Goal: Transaction & Acquisition: Purchase product/service

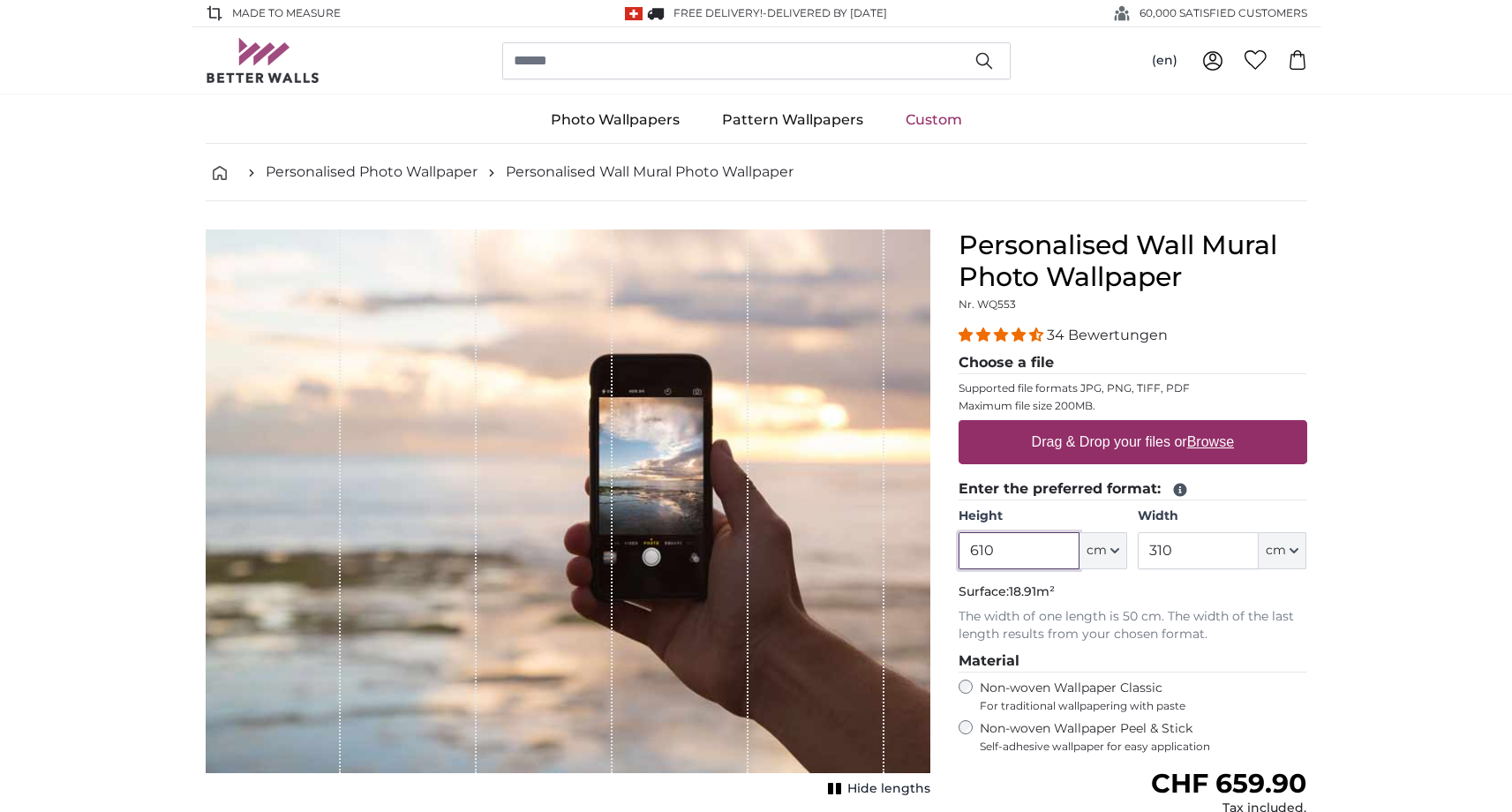
drag, startPoint x: 1014, startPoint y: 558, endPoint x: 981, endPoint y: 552, distance: 33.5
click at [981, 553] on input "610" at bounding box center [1019, 550] width 121 height 37
drag, startPoint x: 1178, startPoint y: 555, endPoint x: 1157, endPoint y: 556, distance: 21.0
click at [1157, 557] on input "310" at bounding box center [1197, 550] width 121 height 37
drag, startPoint x: 1001, startPoint y: 552, endPoint x: 966, endPoint y: 551, distance: 35.0
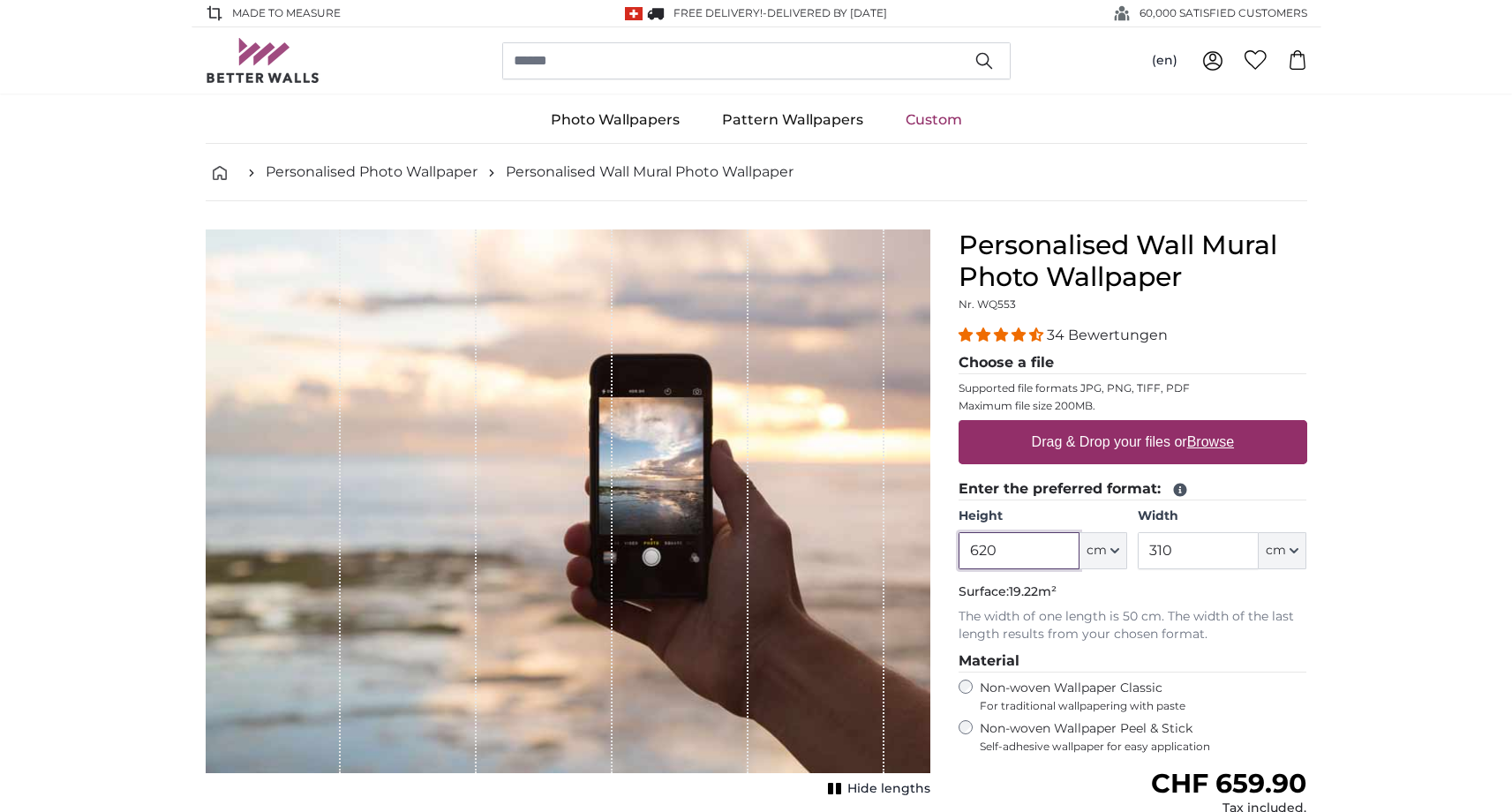
click at [979, 552] on input "620" at bounding box center [1019, 550] width 121 height 37
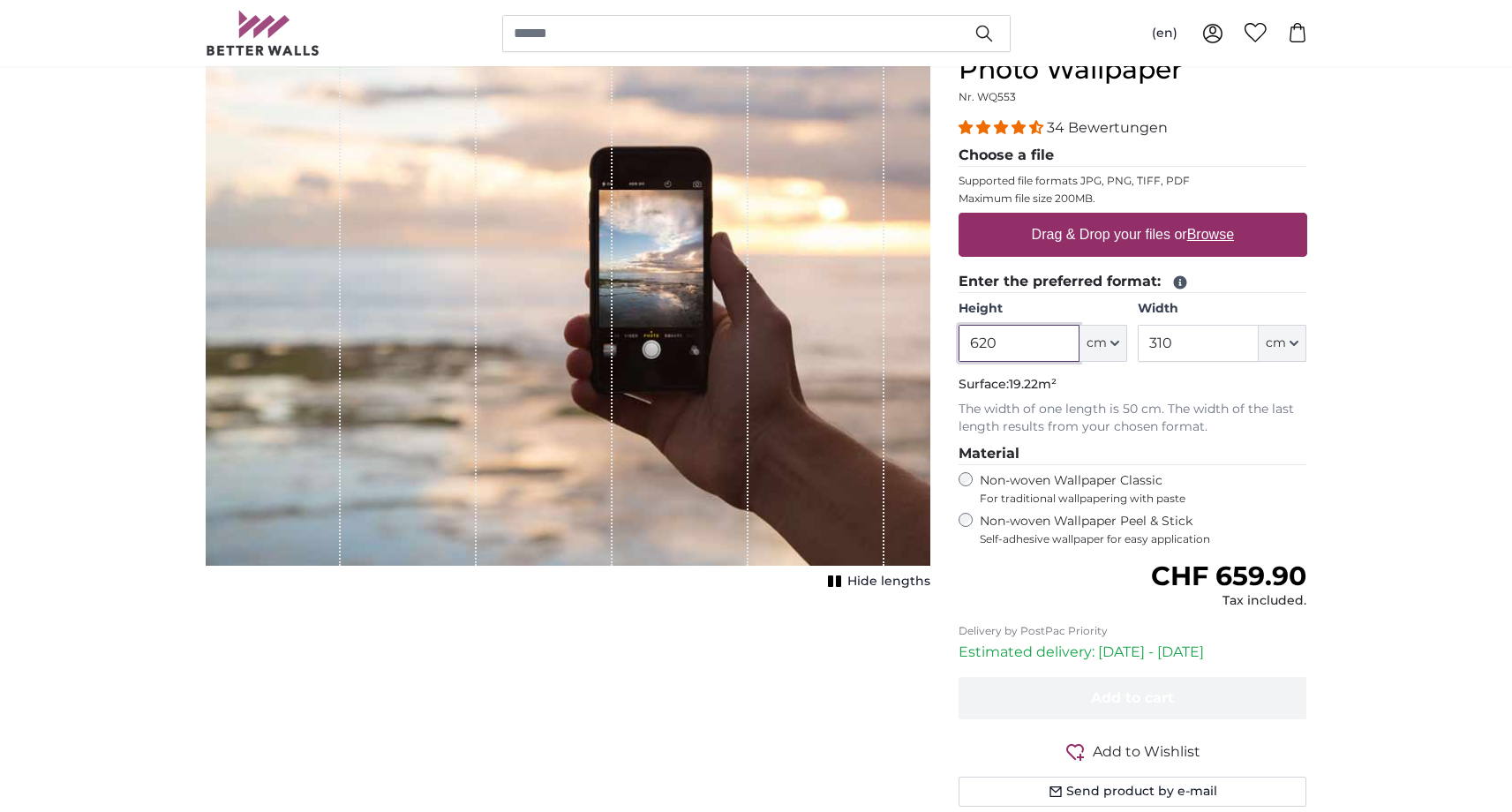
scroll to position [189, 0]
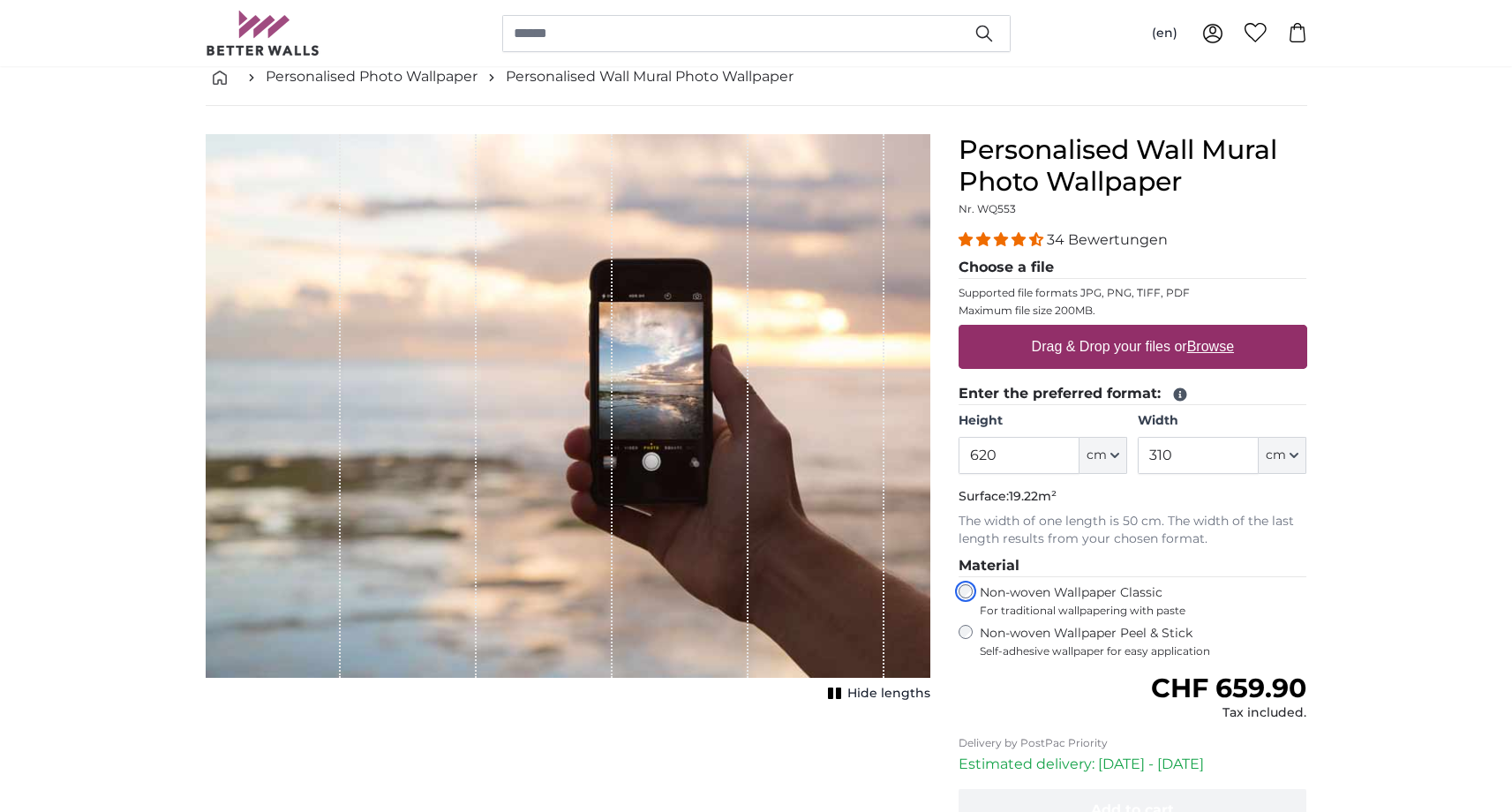
scroll to position [93, 0]
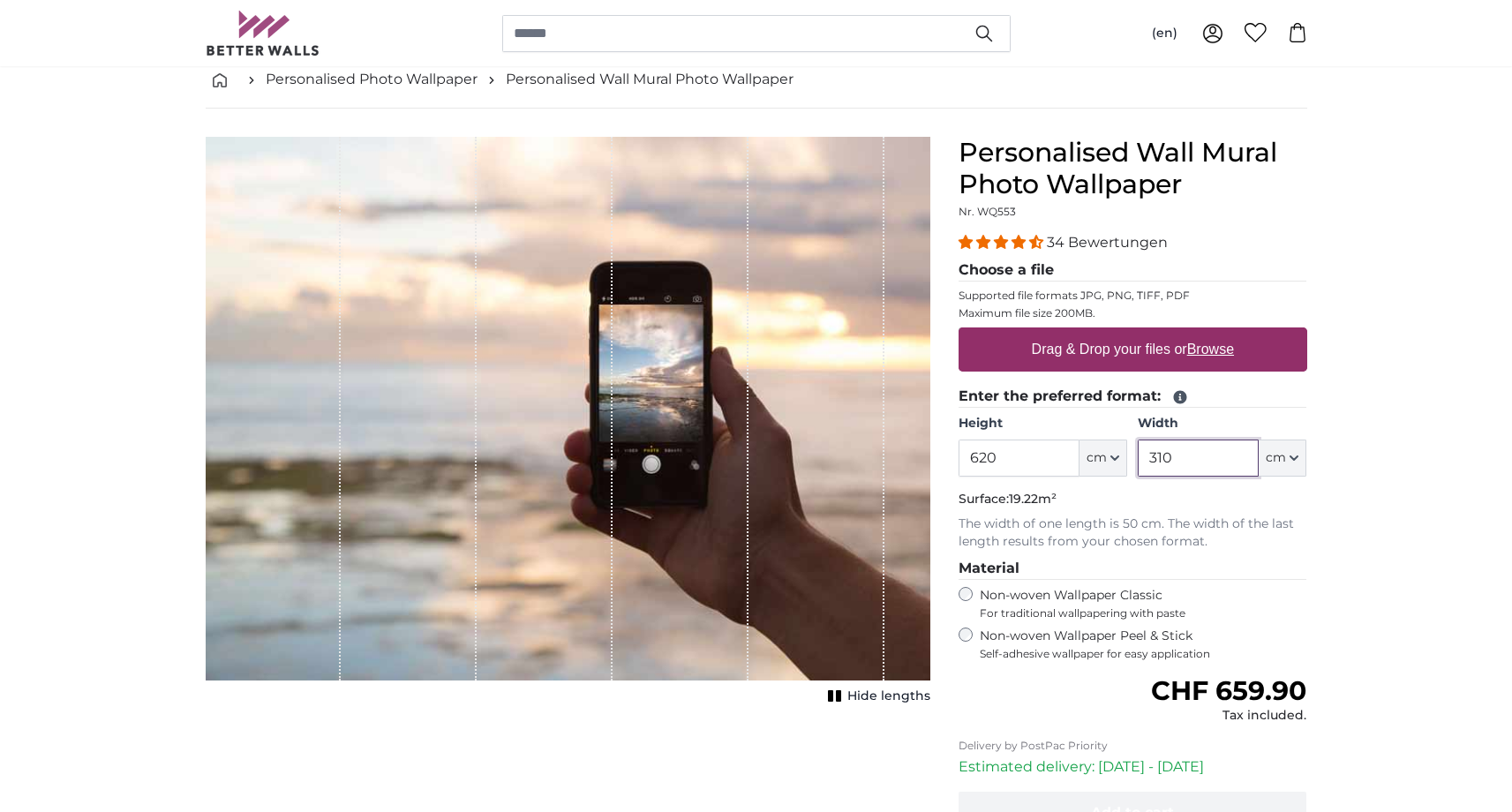
drag, startPoint x: 1187, startPoint y: 458, endPoint x: 1158, endPoint y: 458, distance: 29.0
click at [1158, 458] on input "310" at bounding box center [1197, 458] width 121 height 37
drag, startPoint x: 1004, startPoint y: 463, endPoint x: 985, endPoint y: 441, distance: 29.1
click at [1003, 463] on input "620" at bounding box center [1019, 458] width 121 height 37
type input "610"
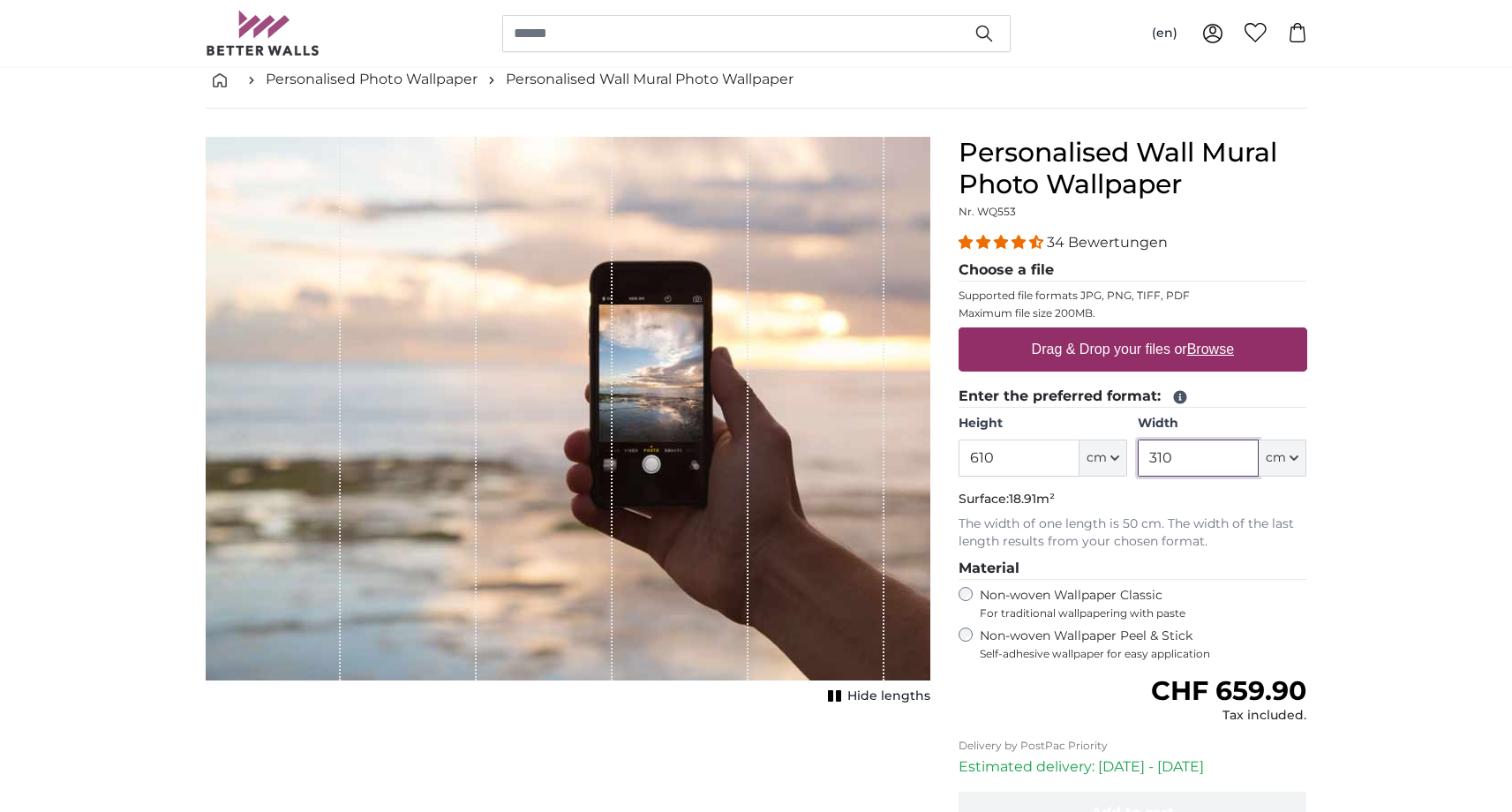
drag, startPoint x: 1189, startPoint y: 459, endPoint x: 1164, endPoint y: 462, distance: 25.2
click at [1164, 462] on input "310" at bounding box center [1197, 458] width 121 height 37
type input "320"
drag, startPoint x: 983, startPoint y: 459, endPoint x: 974, endPoint y: 461, distance: 9.2
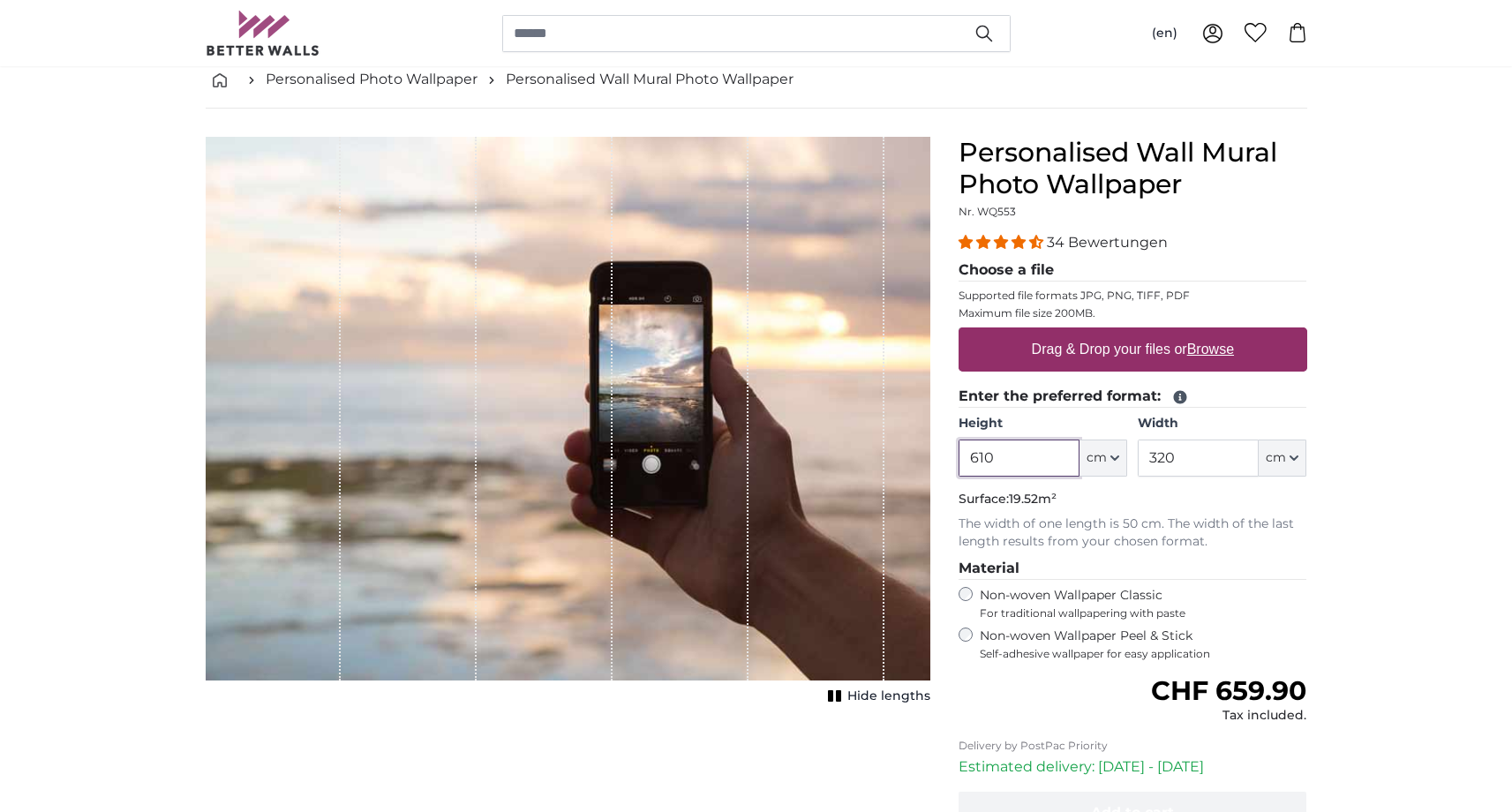
click at [982, 458] on input "610" at bounding box center [1019, 458] width 121 height 37
type input "620"
drag, startPoint x: 1188, startPoint y: 463, endPoint x: 1179, endPoint y: 458, distance: 10.3
click at [1180, 462] on input "320" at bounding box center [1197, 458] width 121 height 37
type input "310"
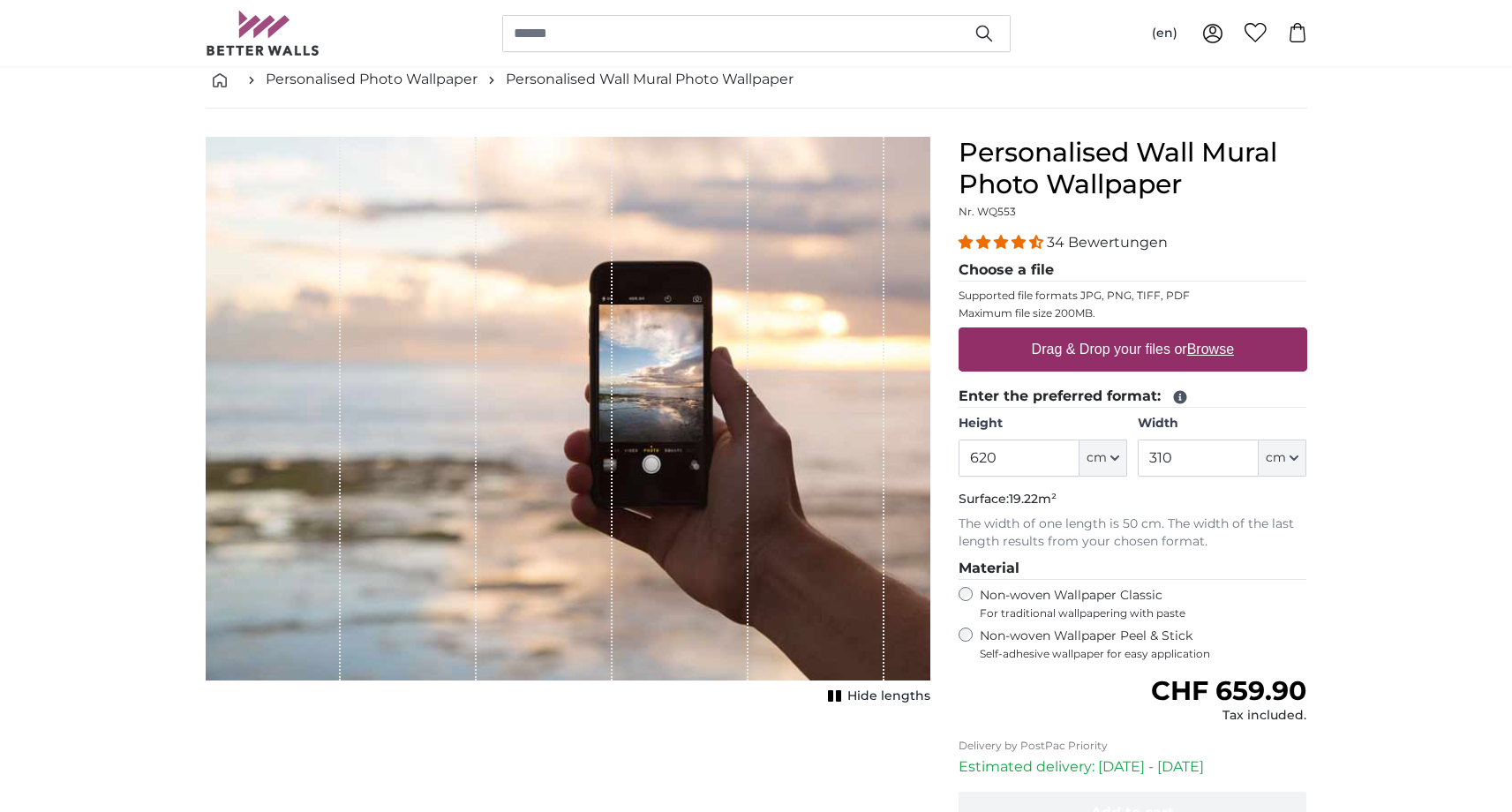
click at [1186, 458] on input "310" at bounding box center [1197, 458] width 121 height 37
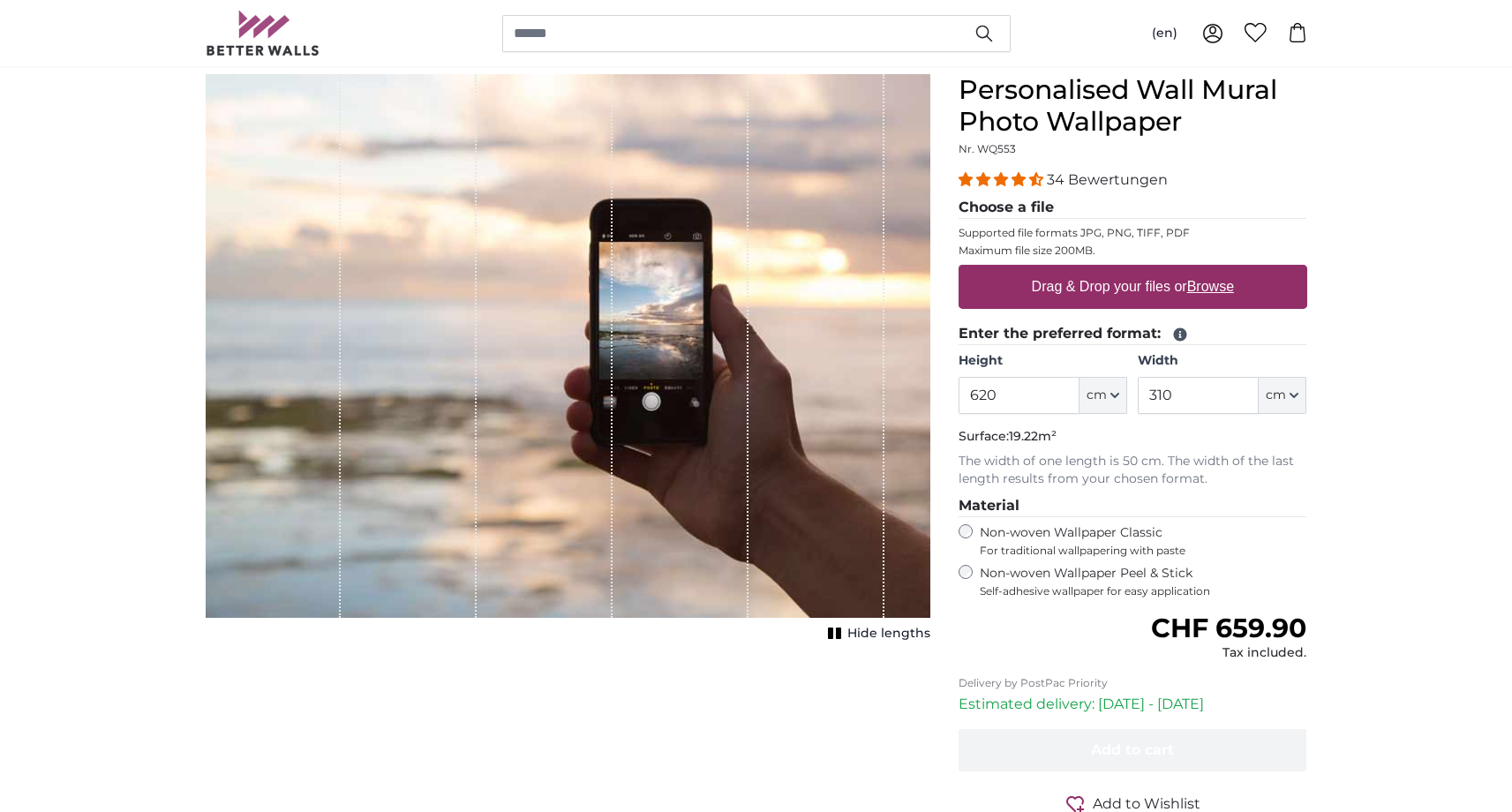
scroll to position [190, 0]
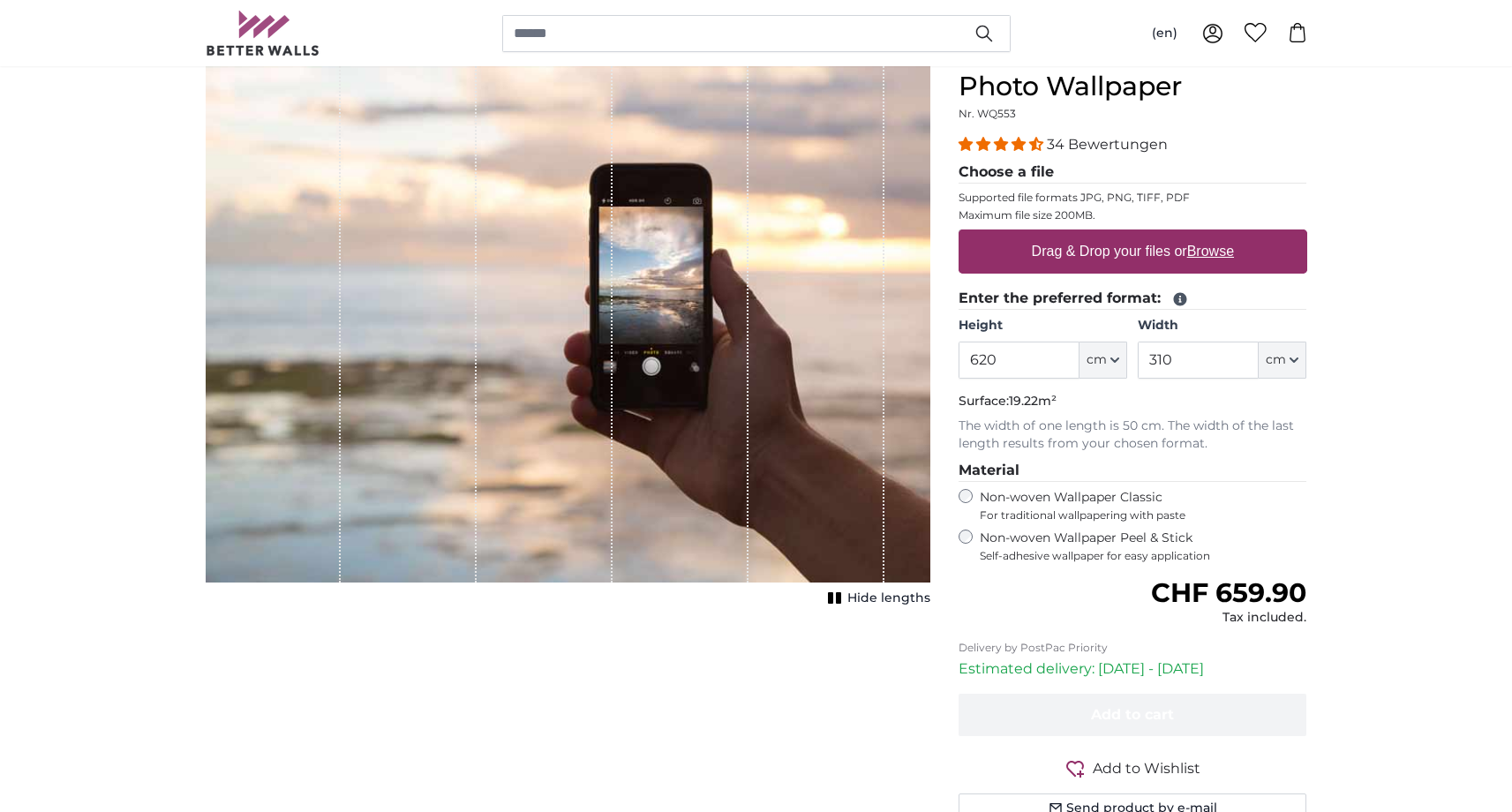
click at [1092, 259] on label "Drag & Drop your files or Browse" at bounding box center [1132, 251] width 216 height 36
click at [1092, 235] on input "Drag & Drop your files or Browse" at bounding box center [1133, 232] width 349 height 5
type input "**********"
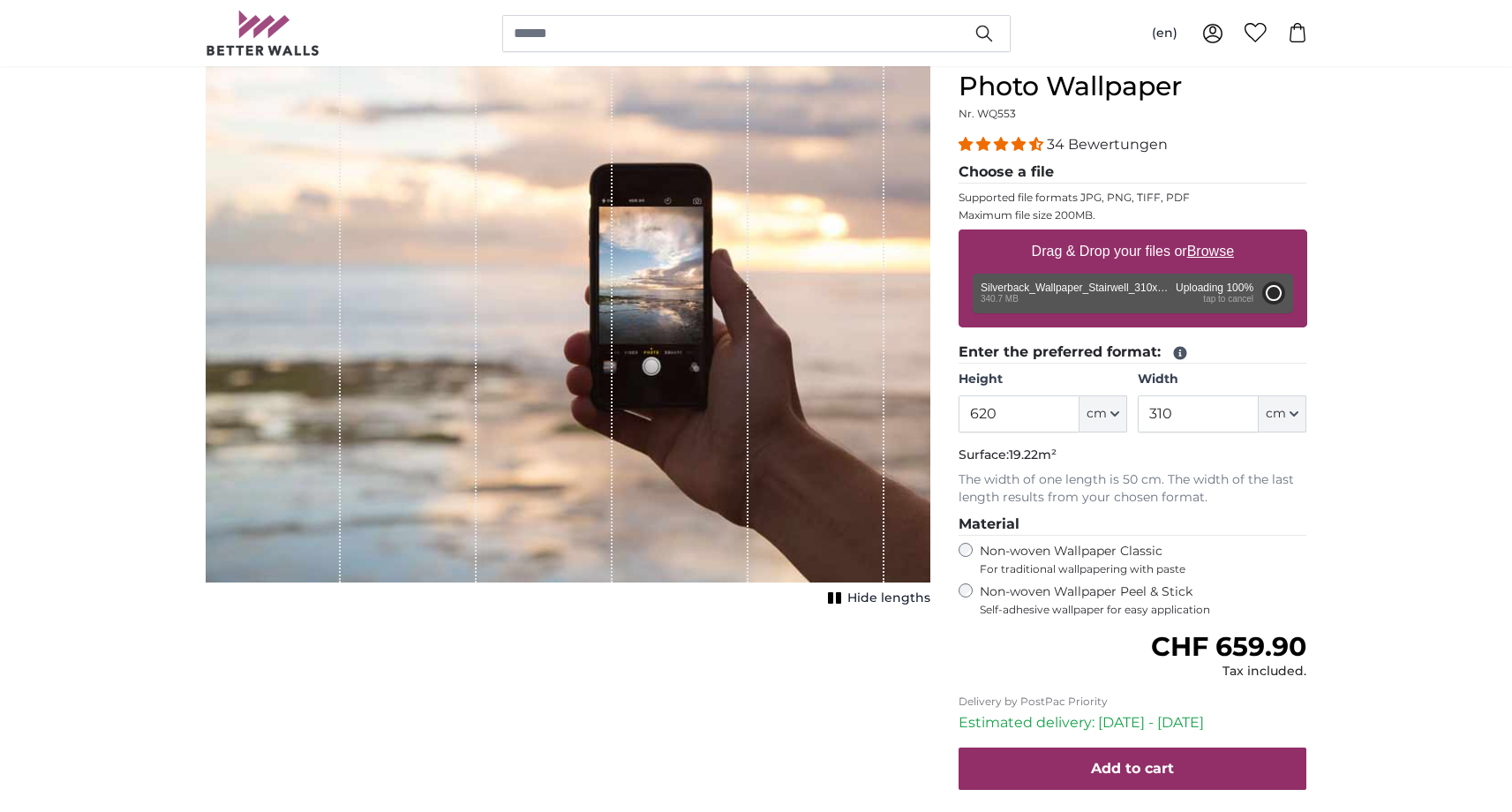
type input "200"
type input "100"
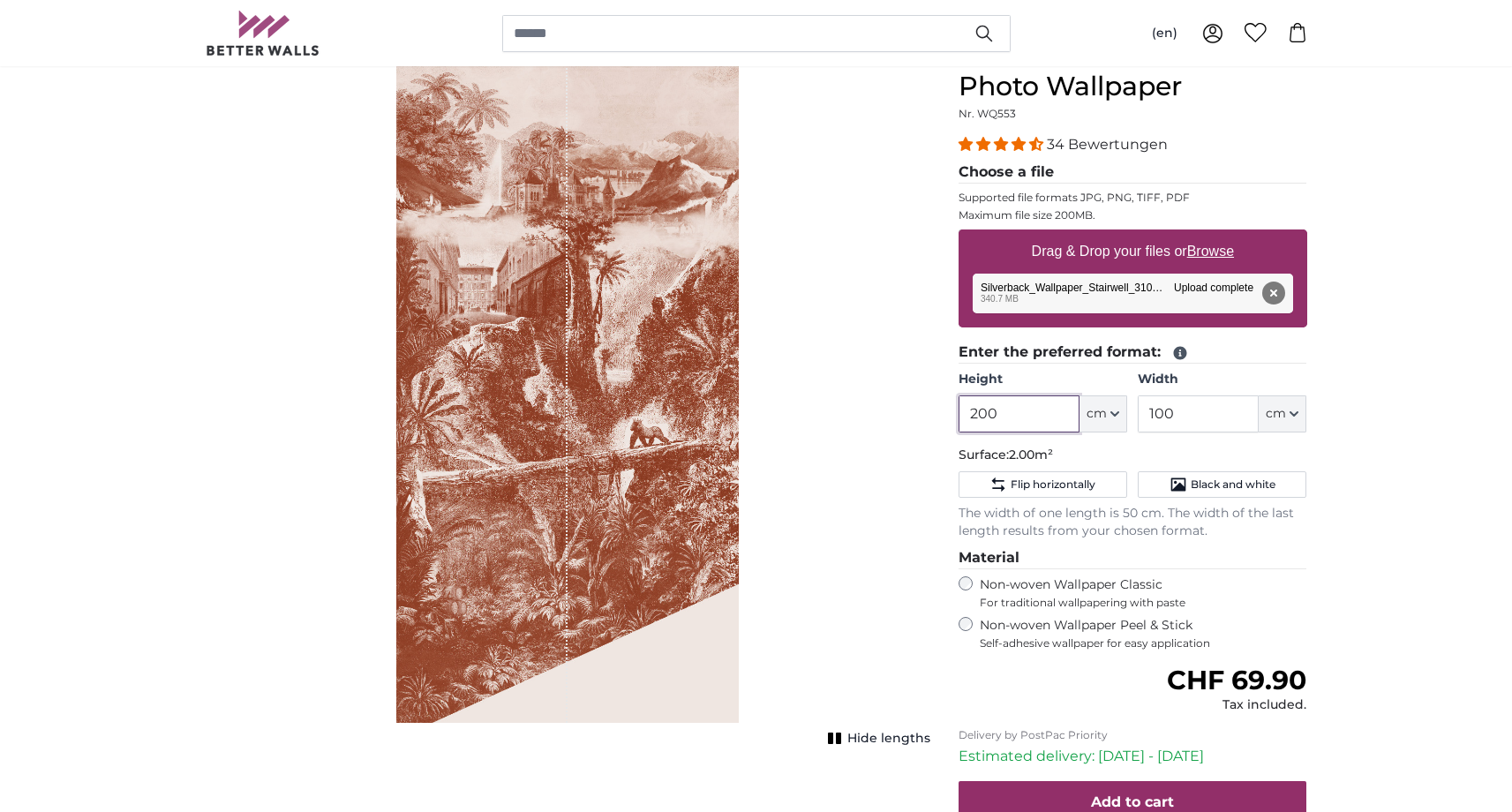
drag, startPoint x: 986, startPoint y: 414, endPoint x: 926, endPoint y: 418, distance: 60.1
click at [959, 416] on input "200" at bounding box center [1019, 414] width 121 height 37
type input "610"
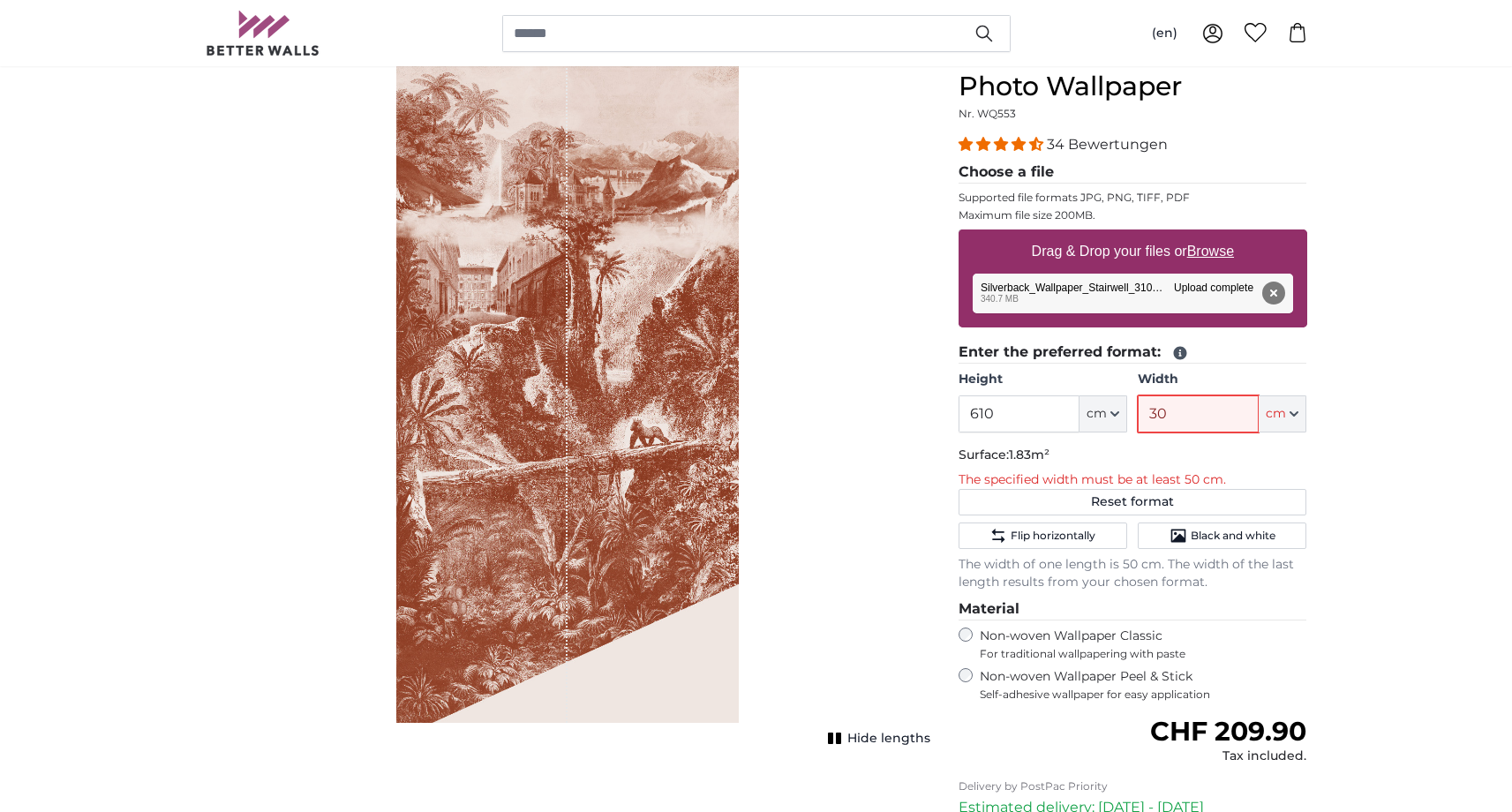
type input "300"
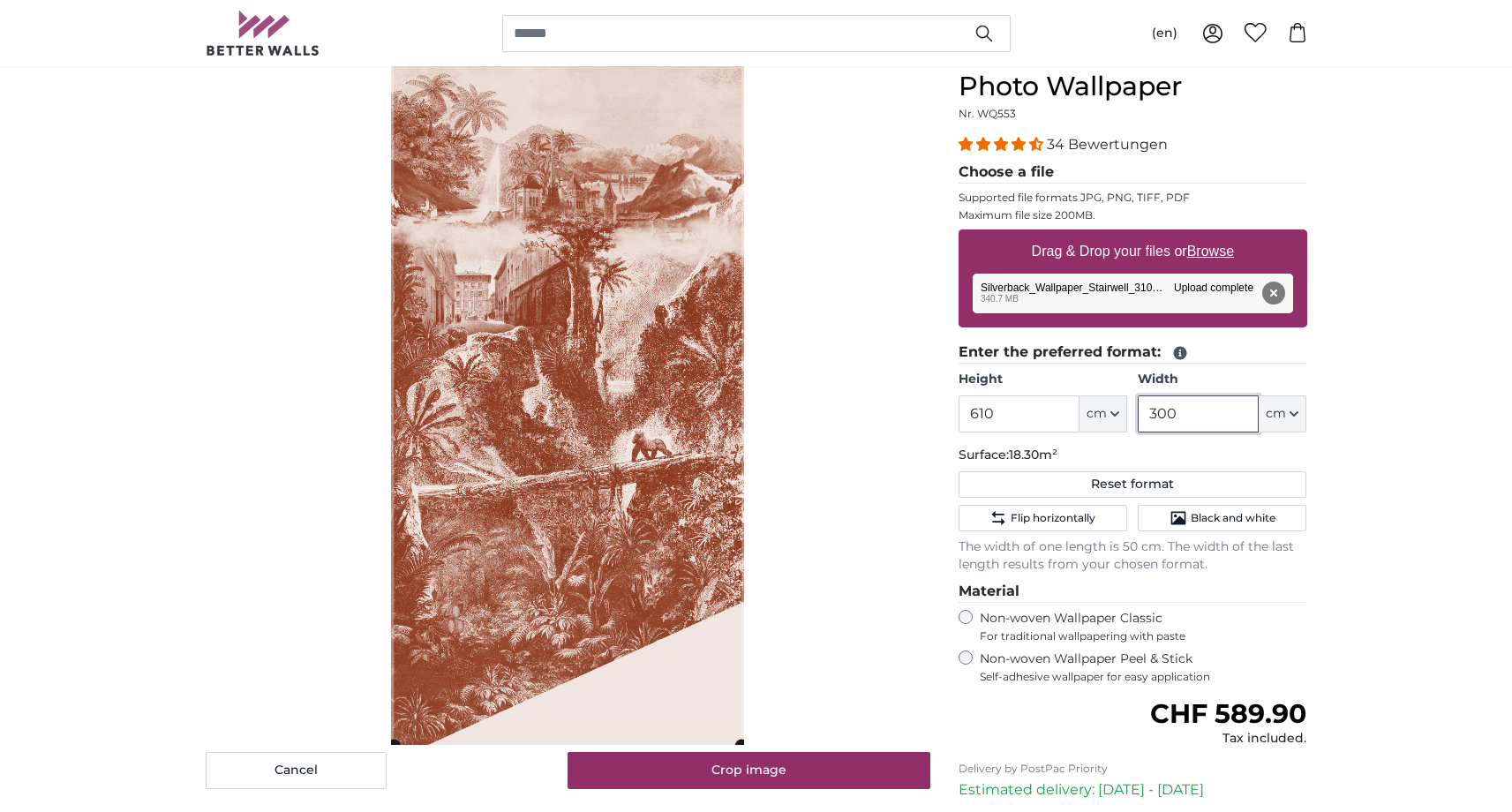
type input "300"
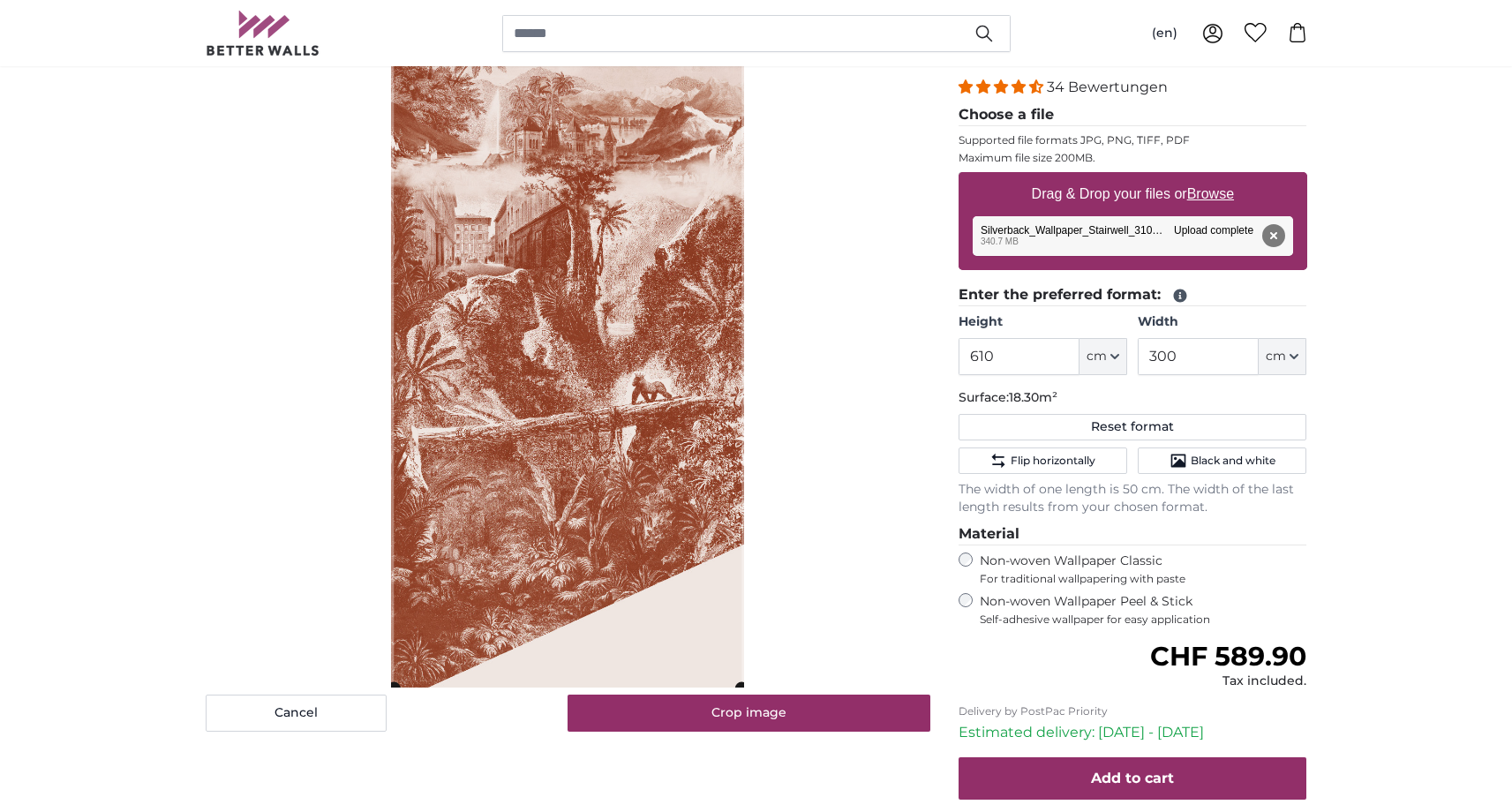
scroll to position [253, 0]
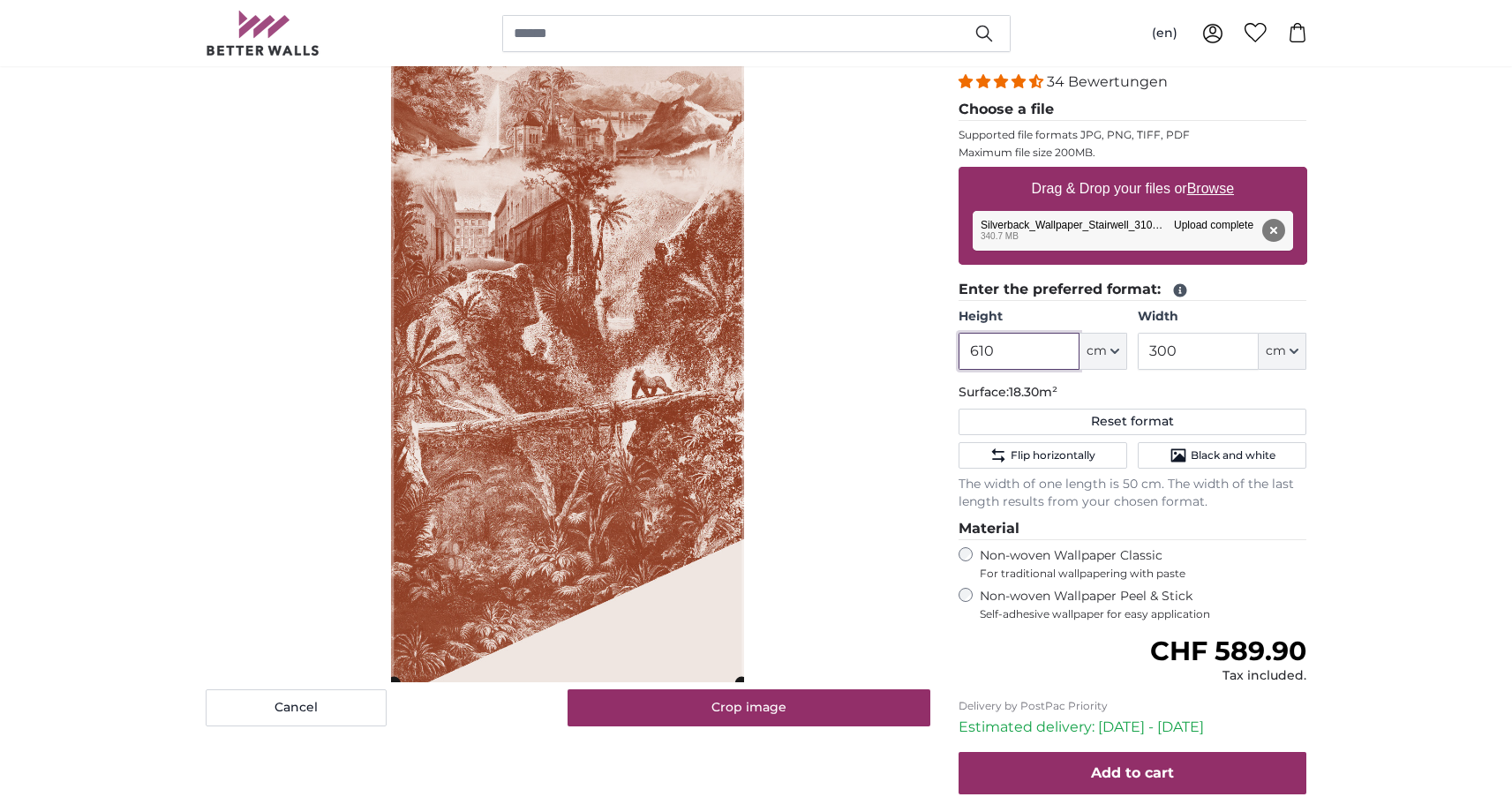
click at [1016, 353] on input "610" at bounding box center [1019, 351] width 121 height 37
click at [988, 361] on input "610" at bounding box center [1019, 351] width 121 height 37
type input "620"
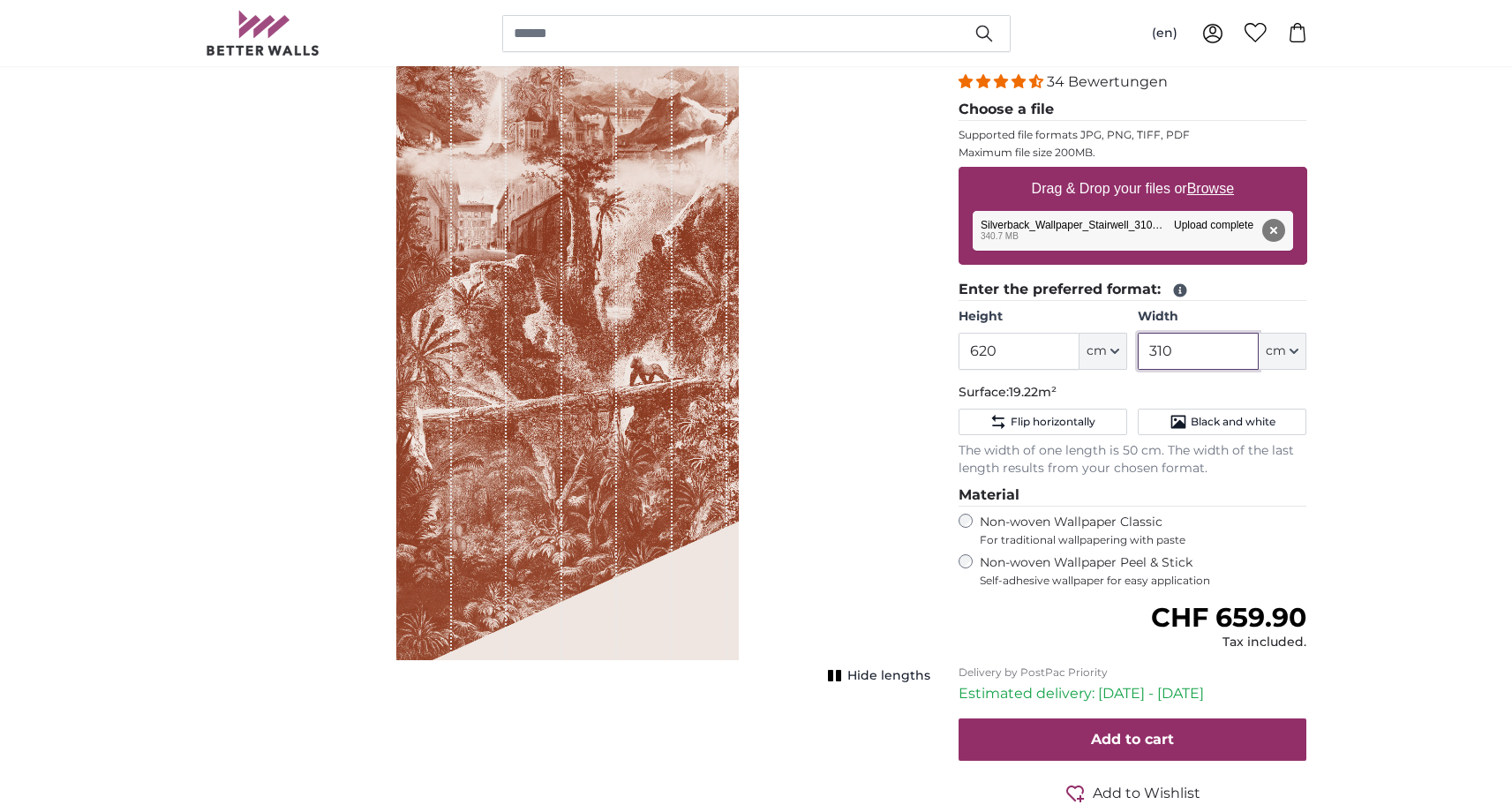
type input "310"
click at [851, 351] on div "Hide lengths" at bounding box center [568, 328] width 725 height 706
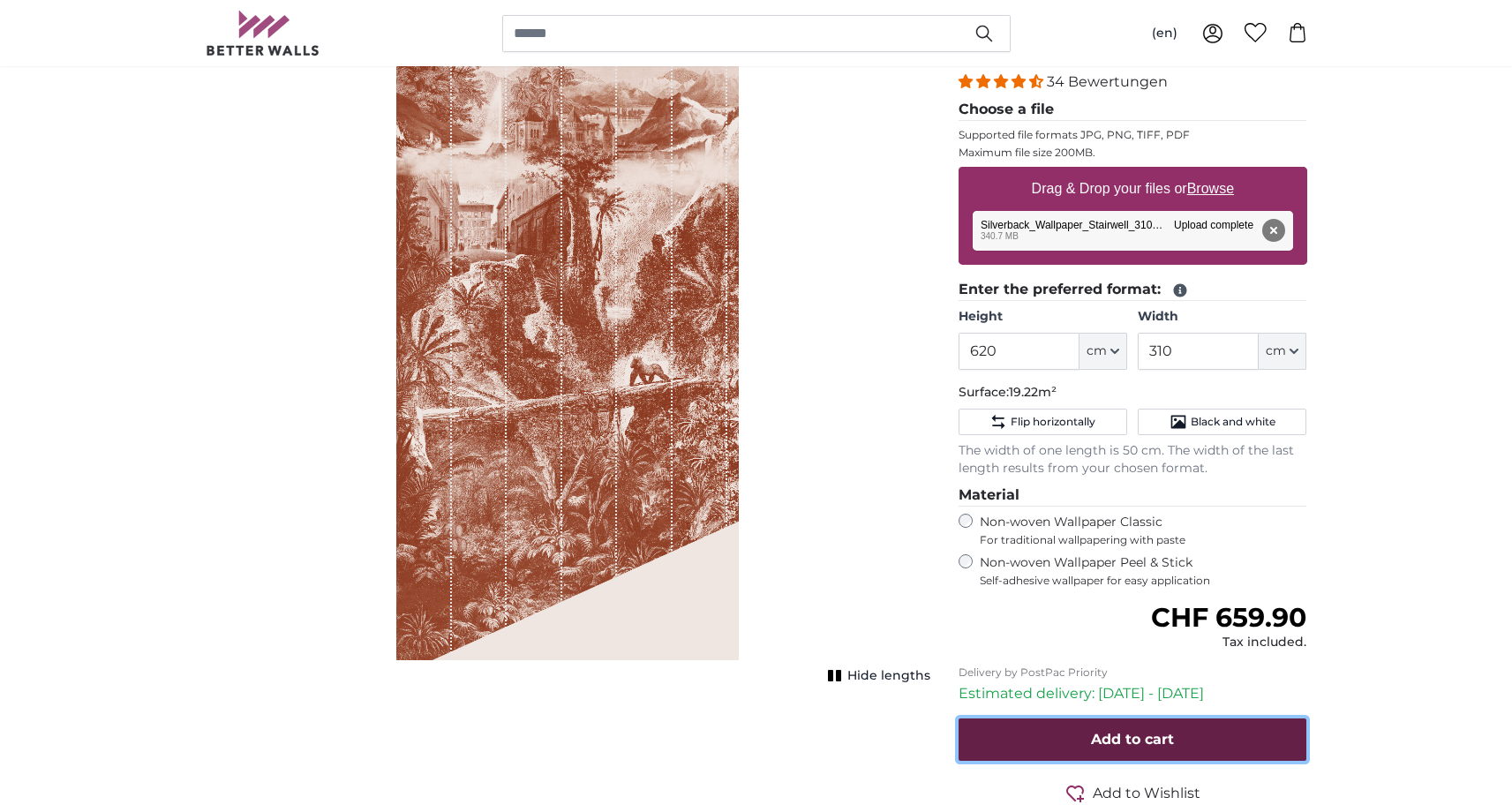
click at [1055, 742] on button "Add to cart" at bounding box center [1133, 740] width 349 height 42
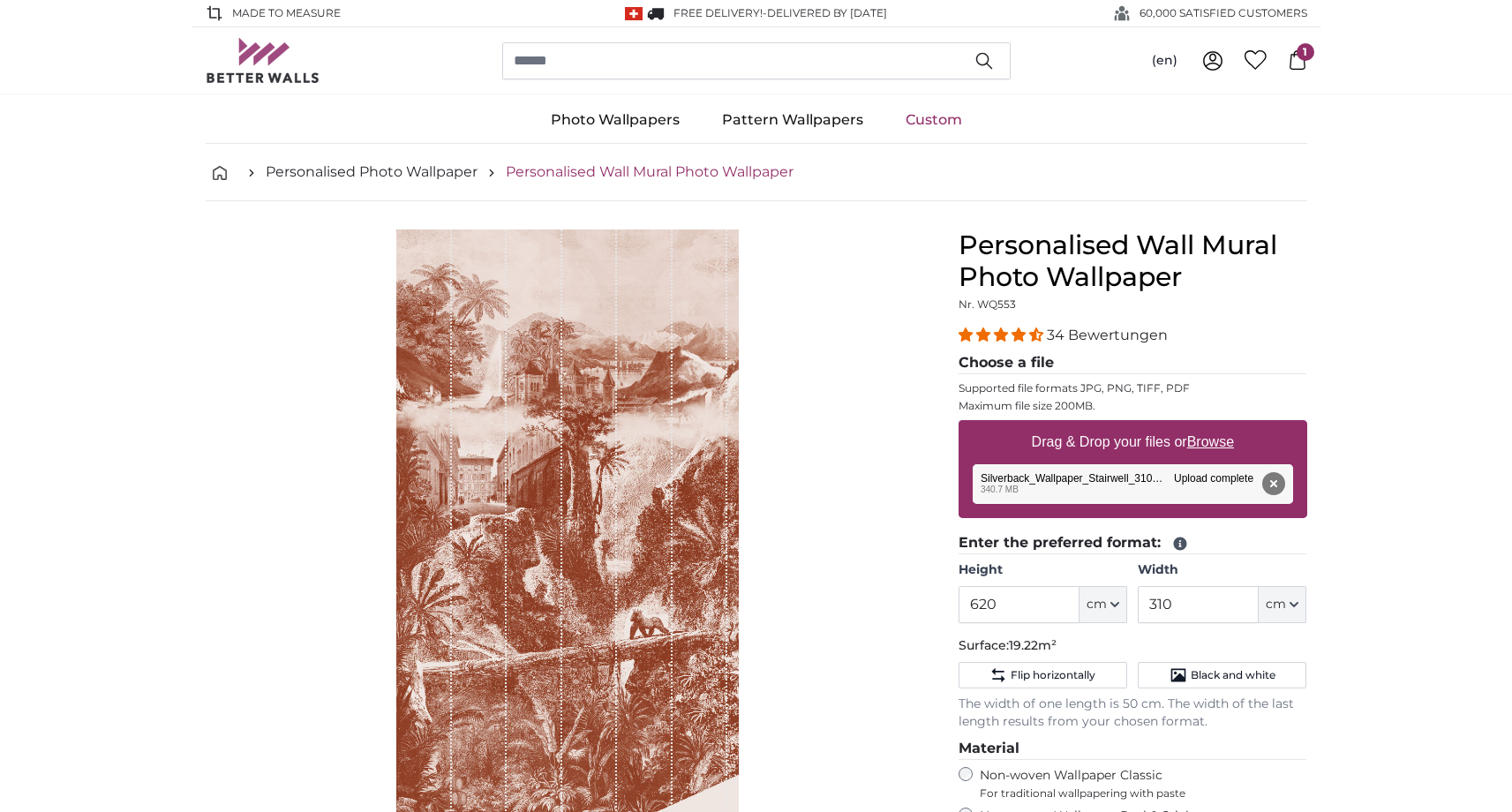
click at [704, 169] on link "Personalised Wall Mural Photo Wallpaper" at bounding box center [650, 172] width 288 height 21
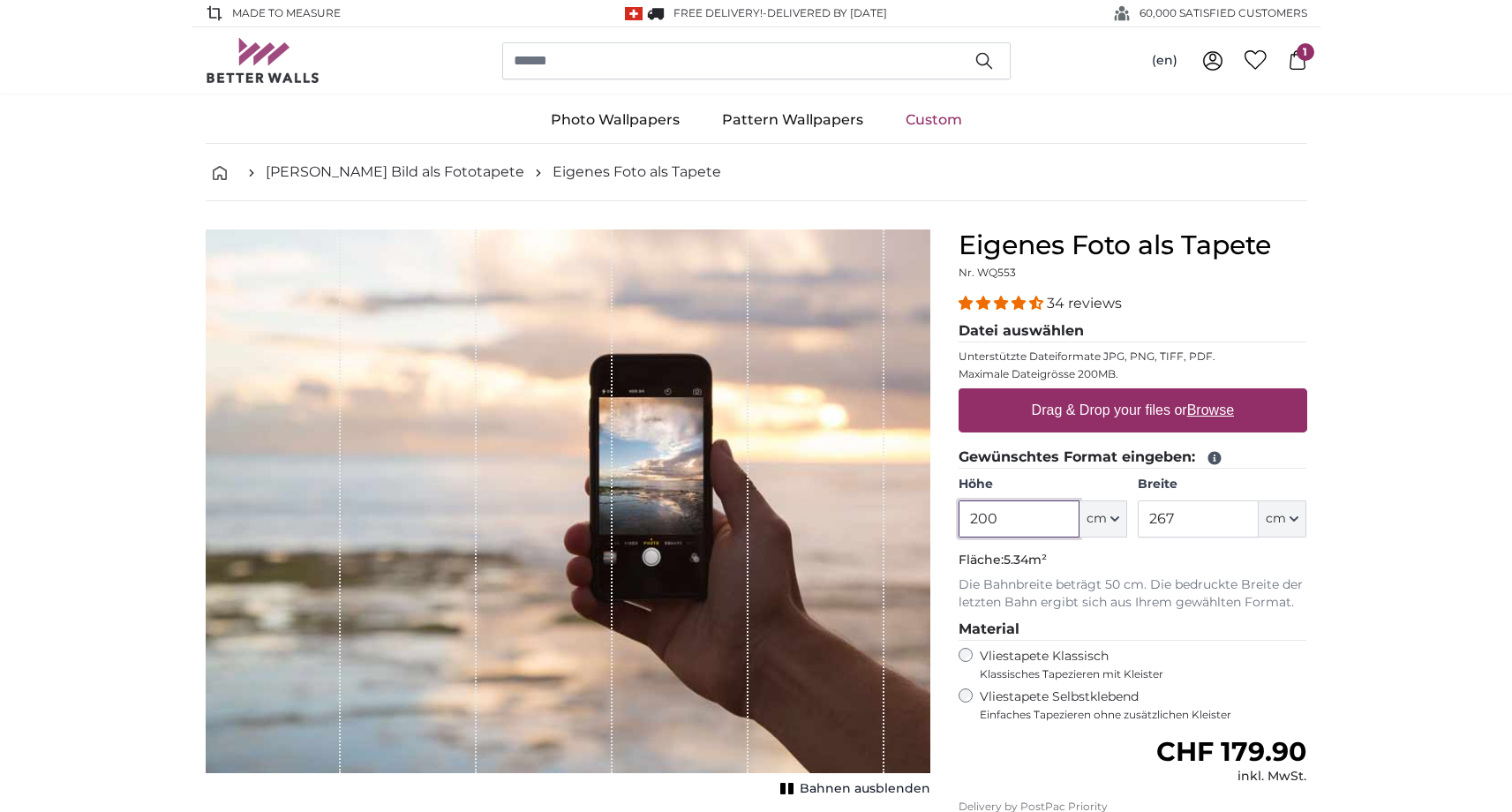
drag, startPoint x: 1022, startPoint y: 527, endPoint x: 920, endPoint y: 529, distance: 102.0
click at [959, 529] on input "200" at bounding box center [1019, 518] width 121 height 37
click at [1161, 63] on button "(en)" at bounding box center [1164, 61] width 54 height 32
click at [1128, 199] on link "English" at bounding box center [1164, 199] width 155 height 32
drag, startPoint x: 1367, startPoint y: 234, endPoint x: 1397, endPoint y: 277, distance: 52.4
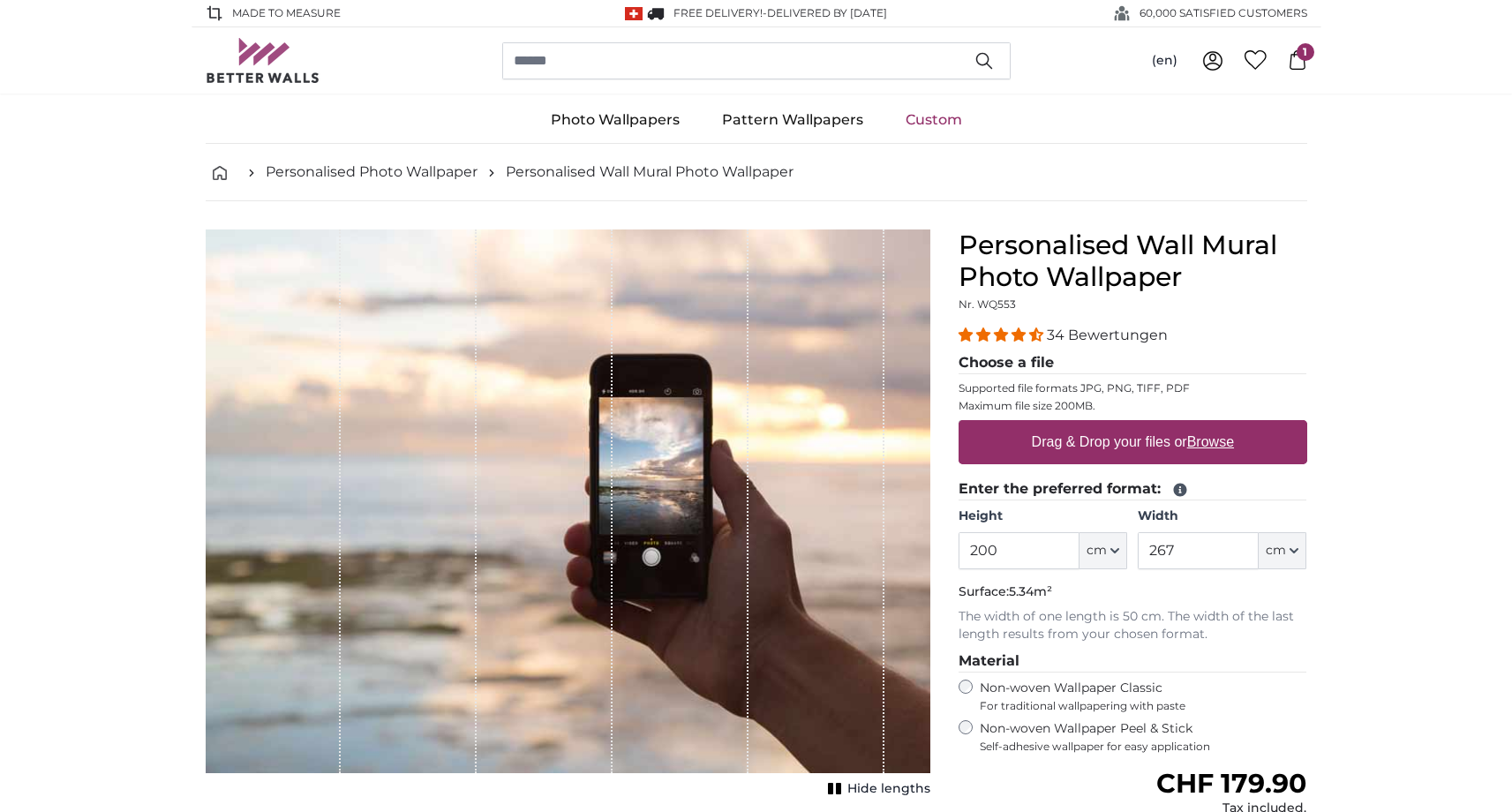
click at [1155, 447] on label "Drag & Drop your files or Browse" at bounding box center [1132, 442] width 216 height 36
click at [1155, 426] on input "Drag & Drop your files or Browse" at bounding box center [1133, 422] width 349 height 5
type input "**********"
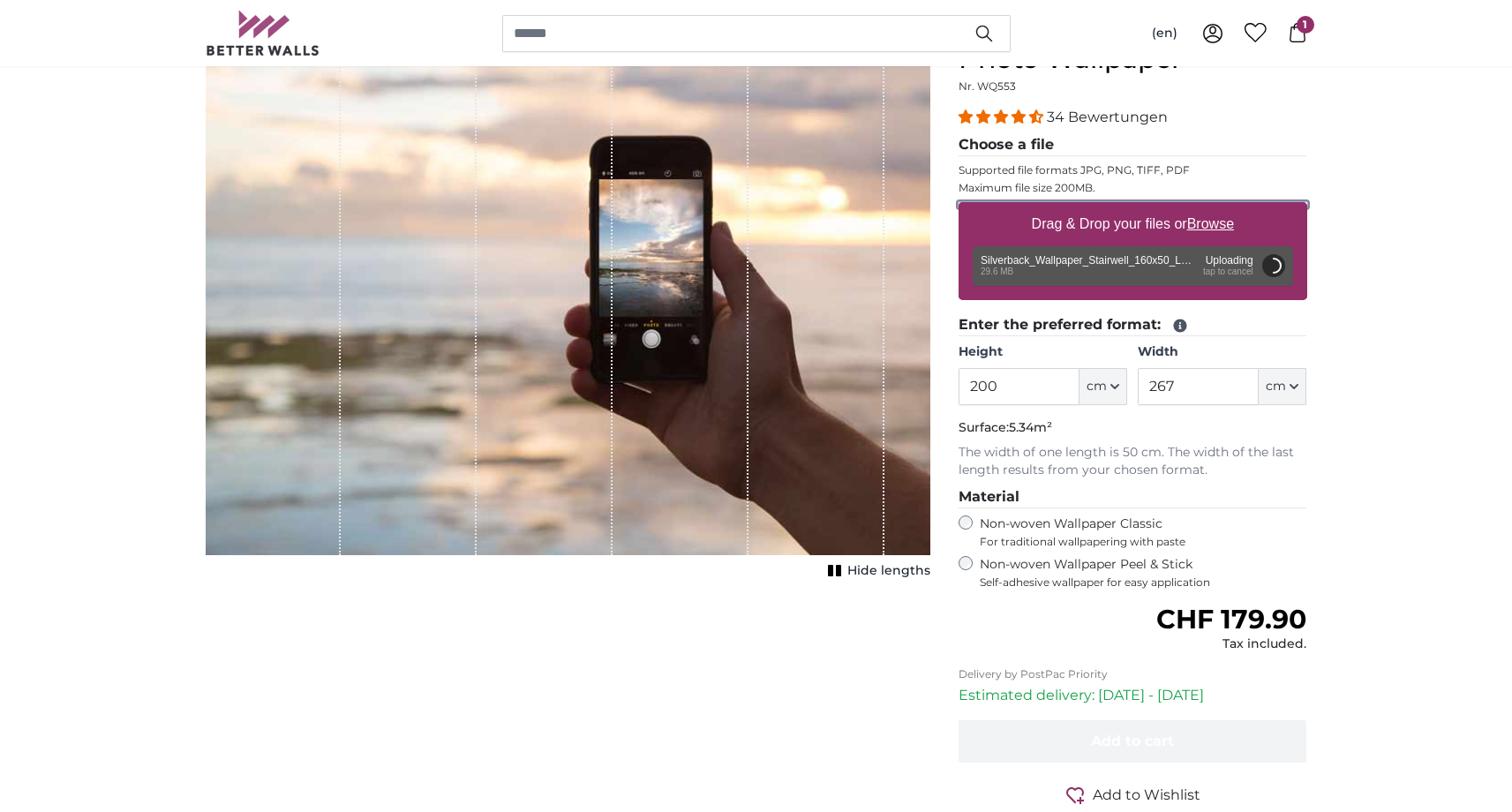
scroll to position [229, 0]
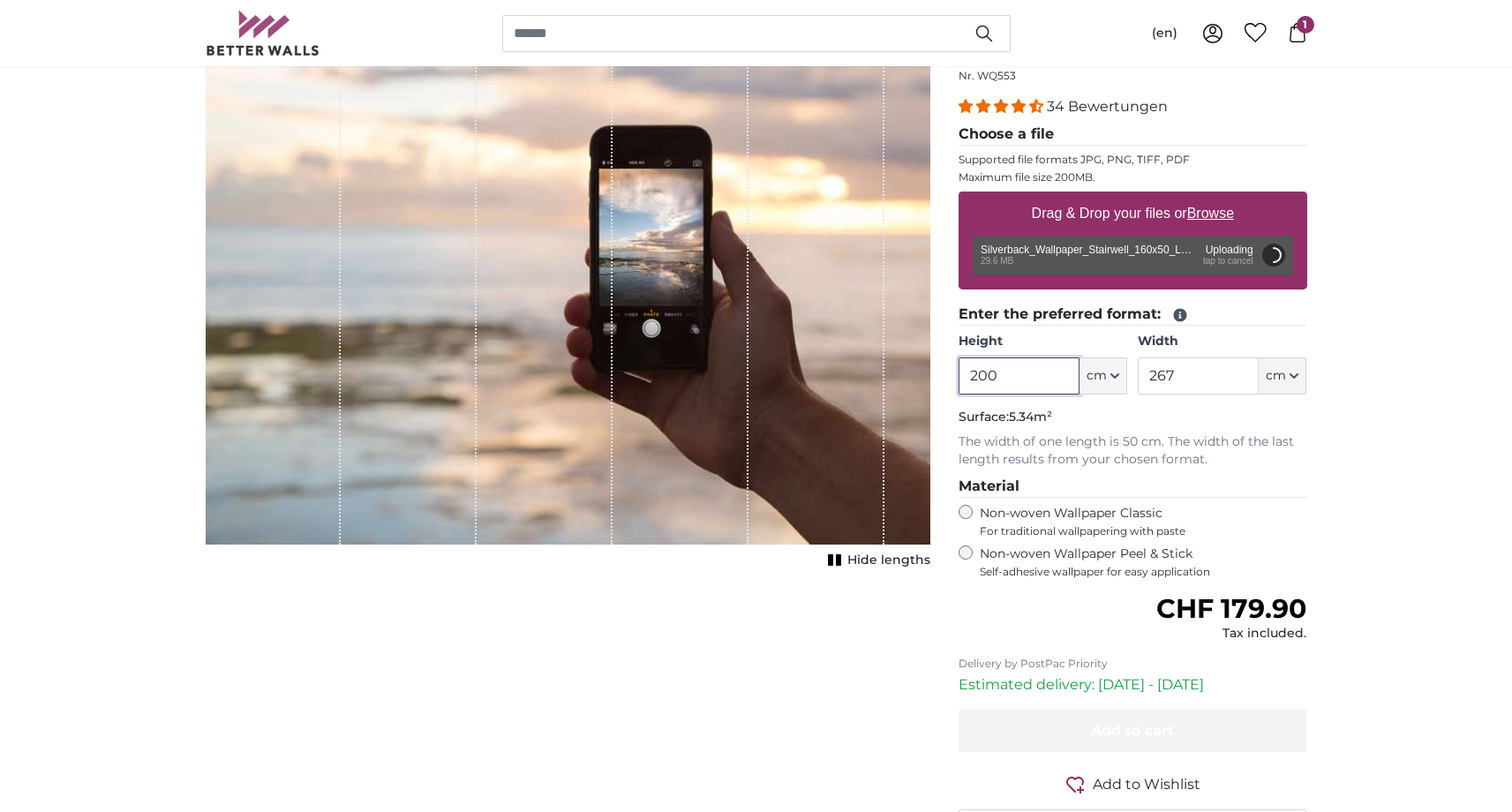
drag, startPoint x: 1022, startPoint y: 384, endPoint x: 910, endPoint y: 379, distance: 112.1
click at [959, 381] on input "200" at bounding box center [1019, 376] width 121 height 37
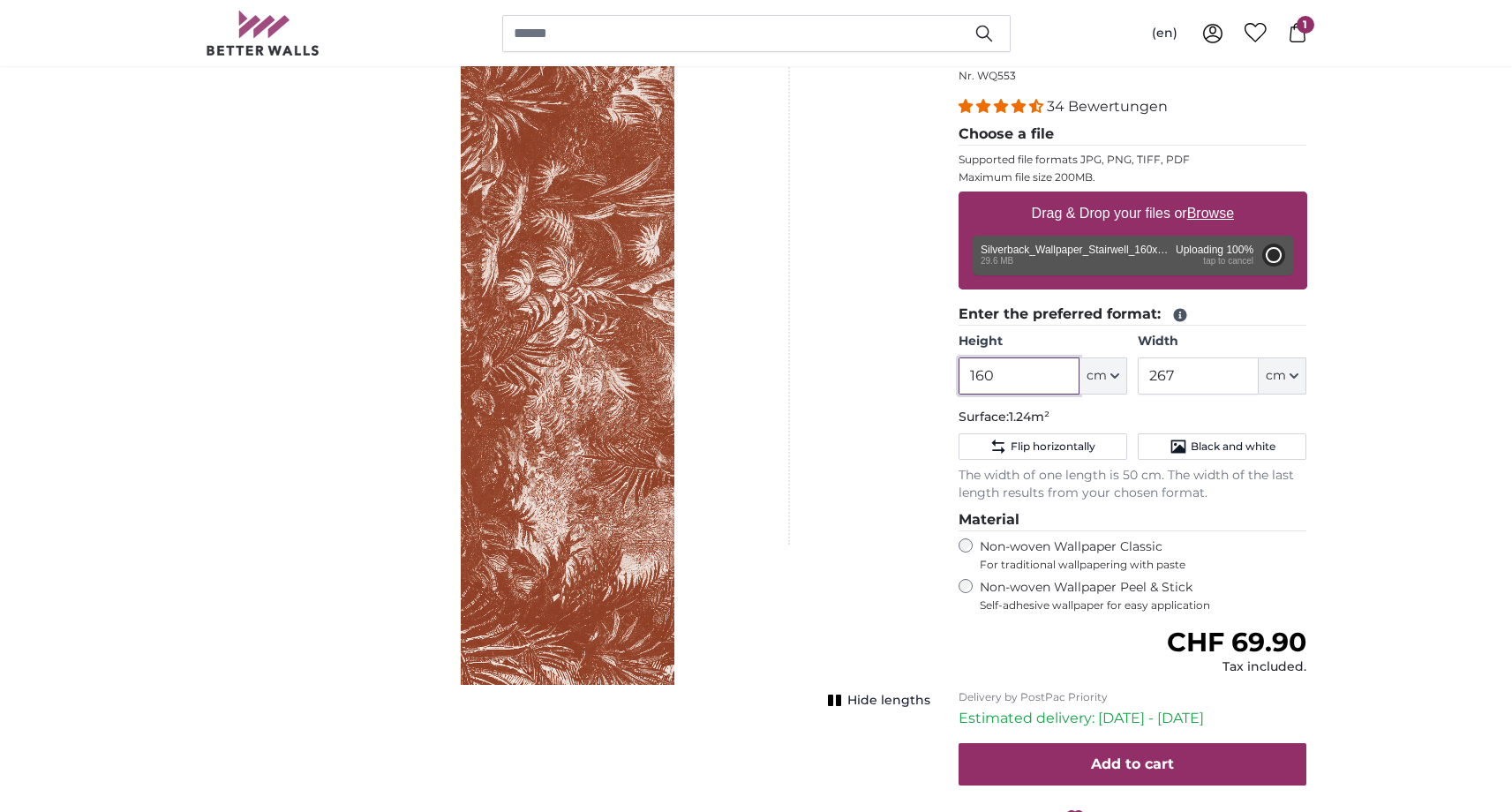
type input "200"
type input "62"
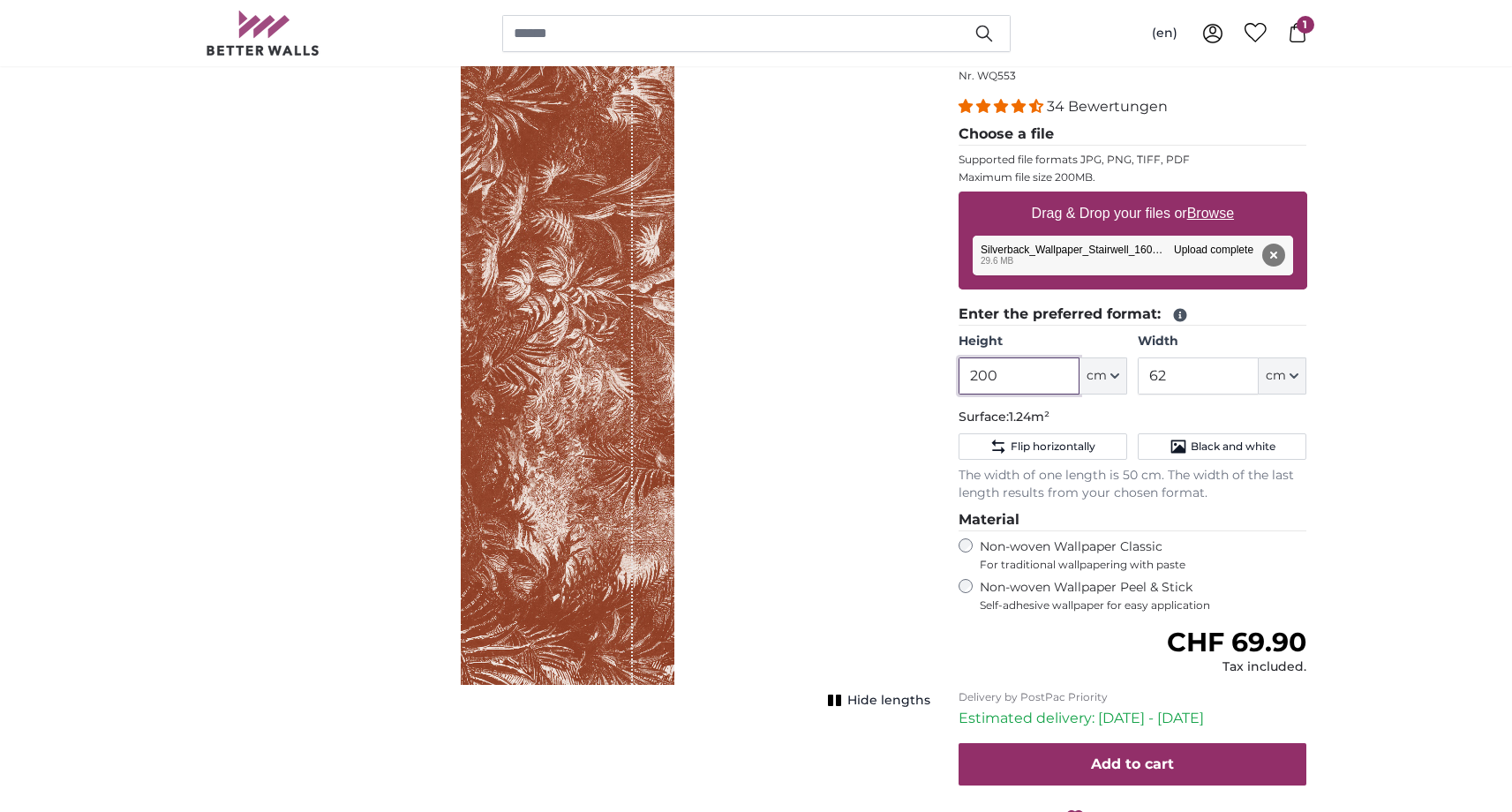
drag, startPoint x: 1020, startPoint y: 379, endPoint x: 933, endPoint y: 384, distance: 87.1
click at [959, 382] on input "200" at bounding box center [1019, 376] width 121 height 37
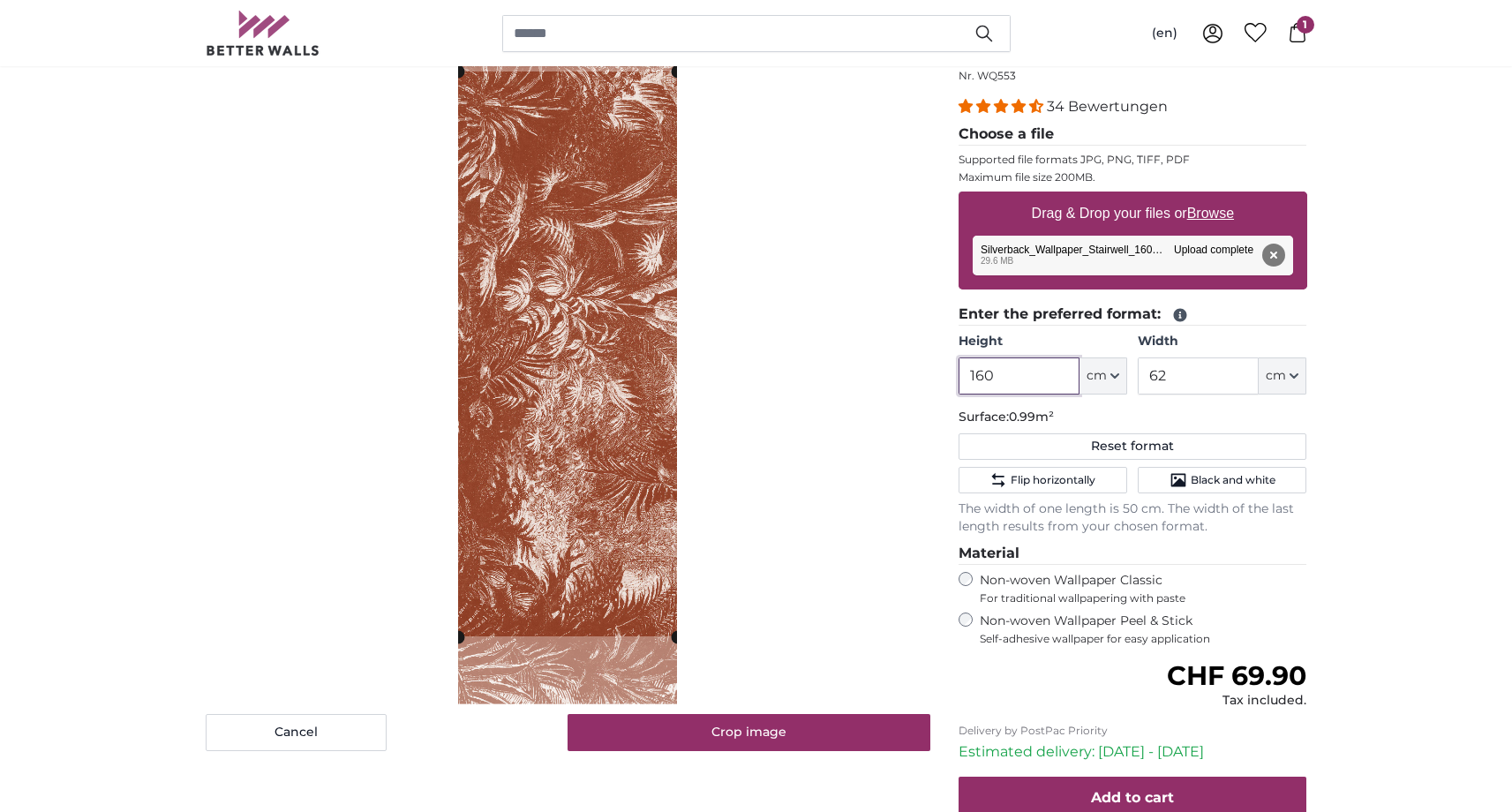
type input "160"
drag, startPoint x: 1185, startPoint y: 376, endPoint x: 1115, endPoint y: 381, distance: 70.2
click at [1137, 379] on input "62" at bounding box center [1197, 376] width 121 height 37
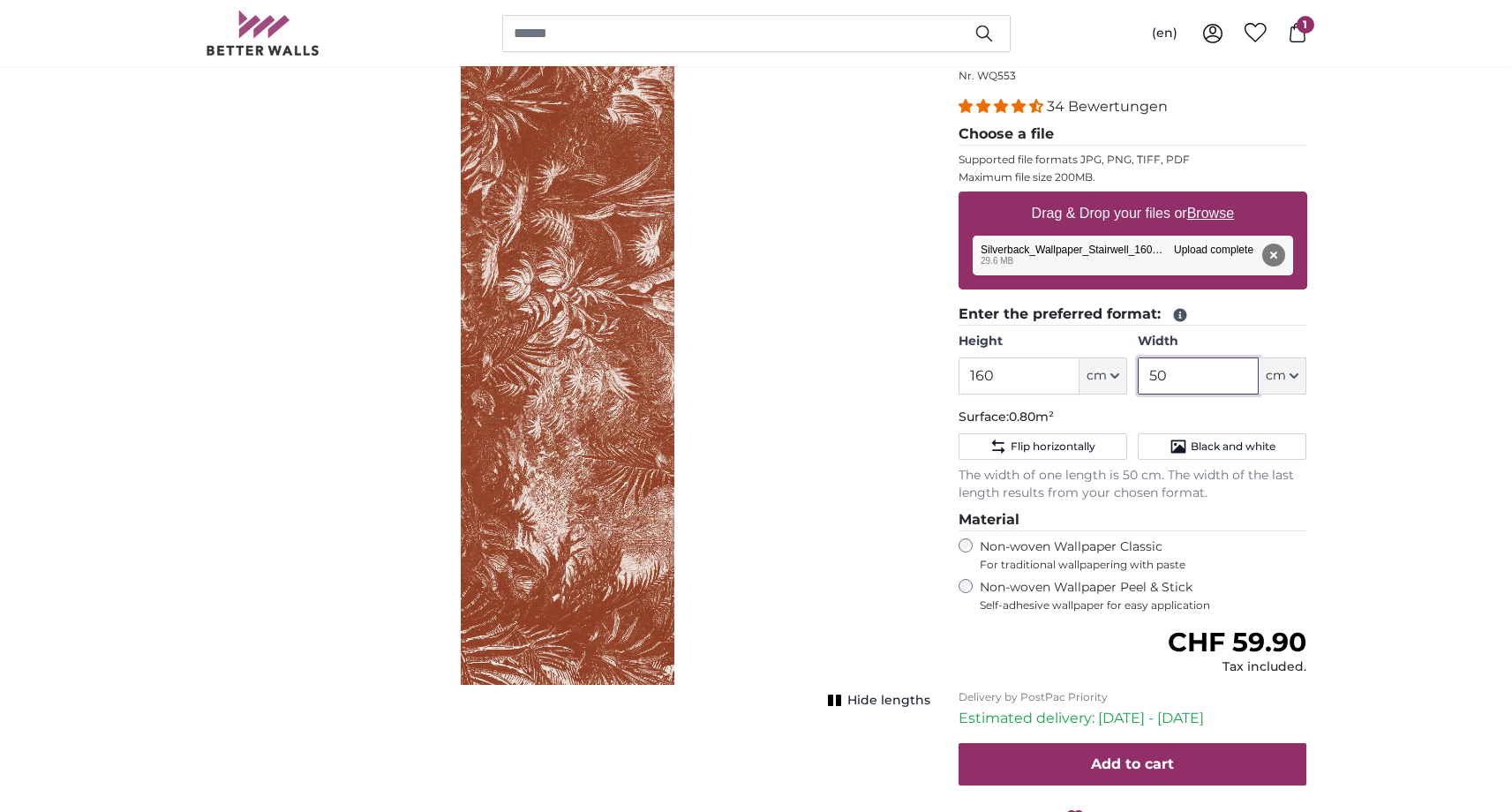
type input "50"
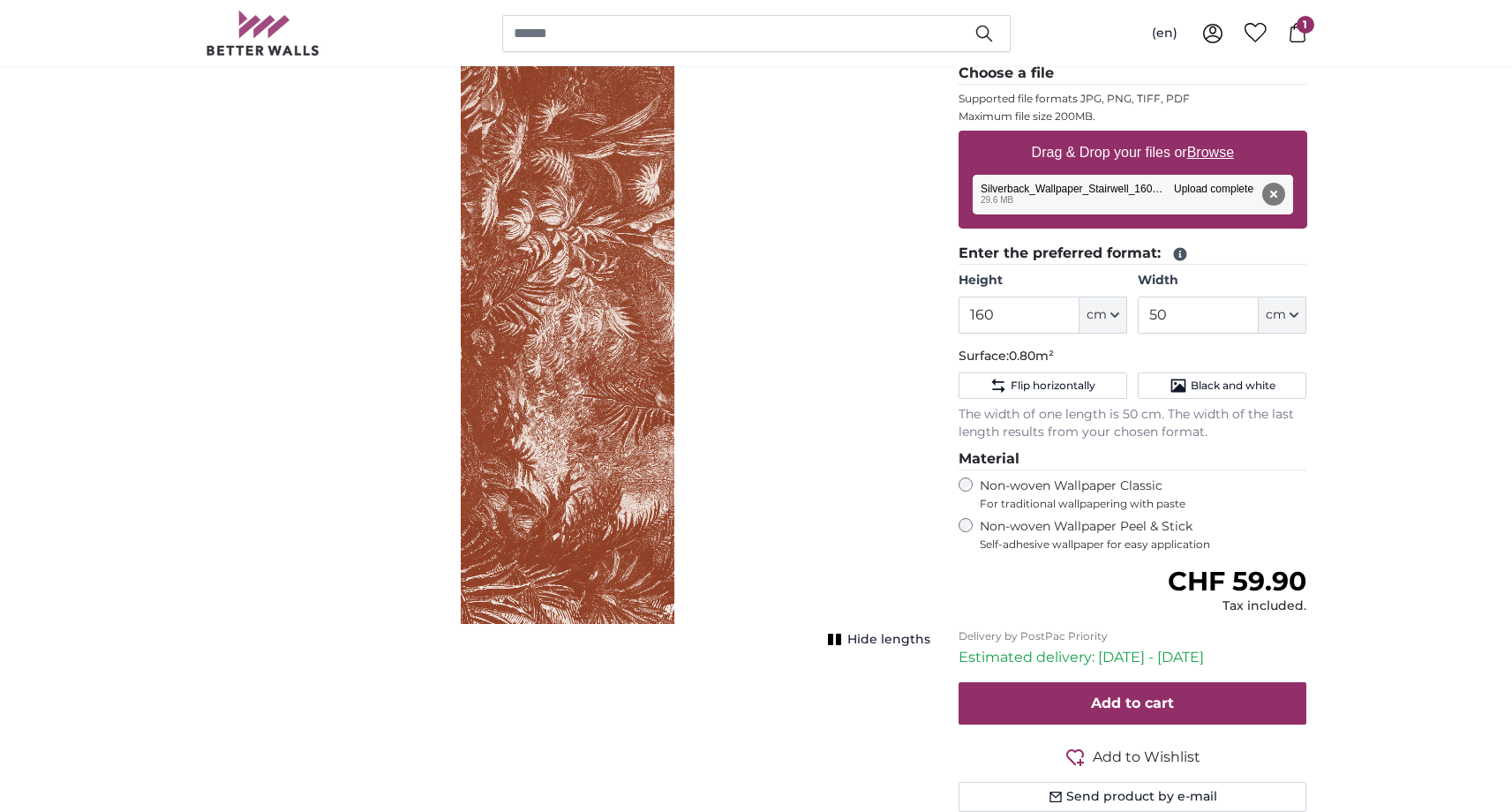
scroll to position [284, 0]
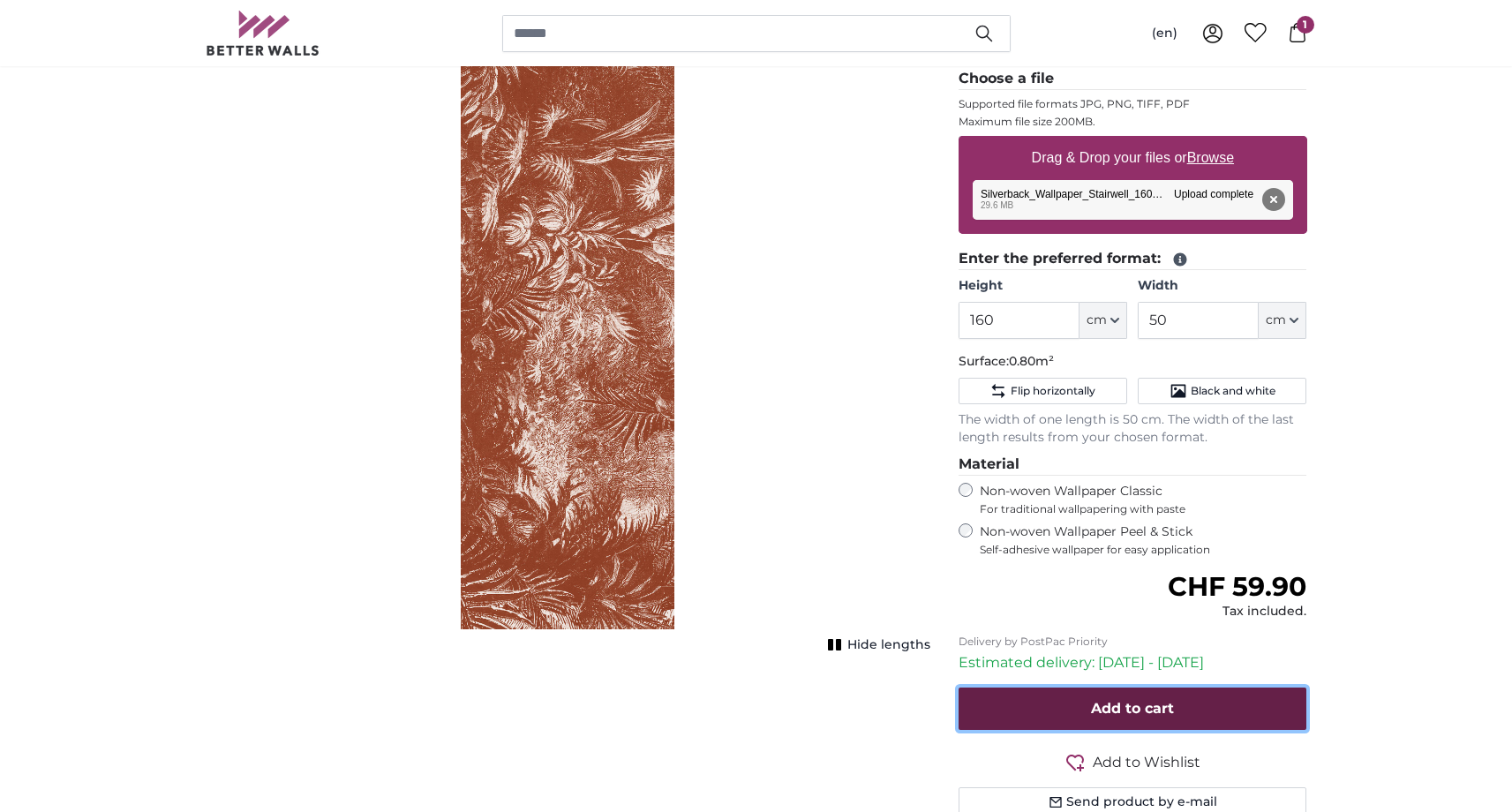
click at [1089, 711] on button "Add to cart" at bounding box center [1133, 709] width 349 height 42
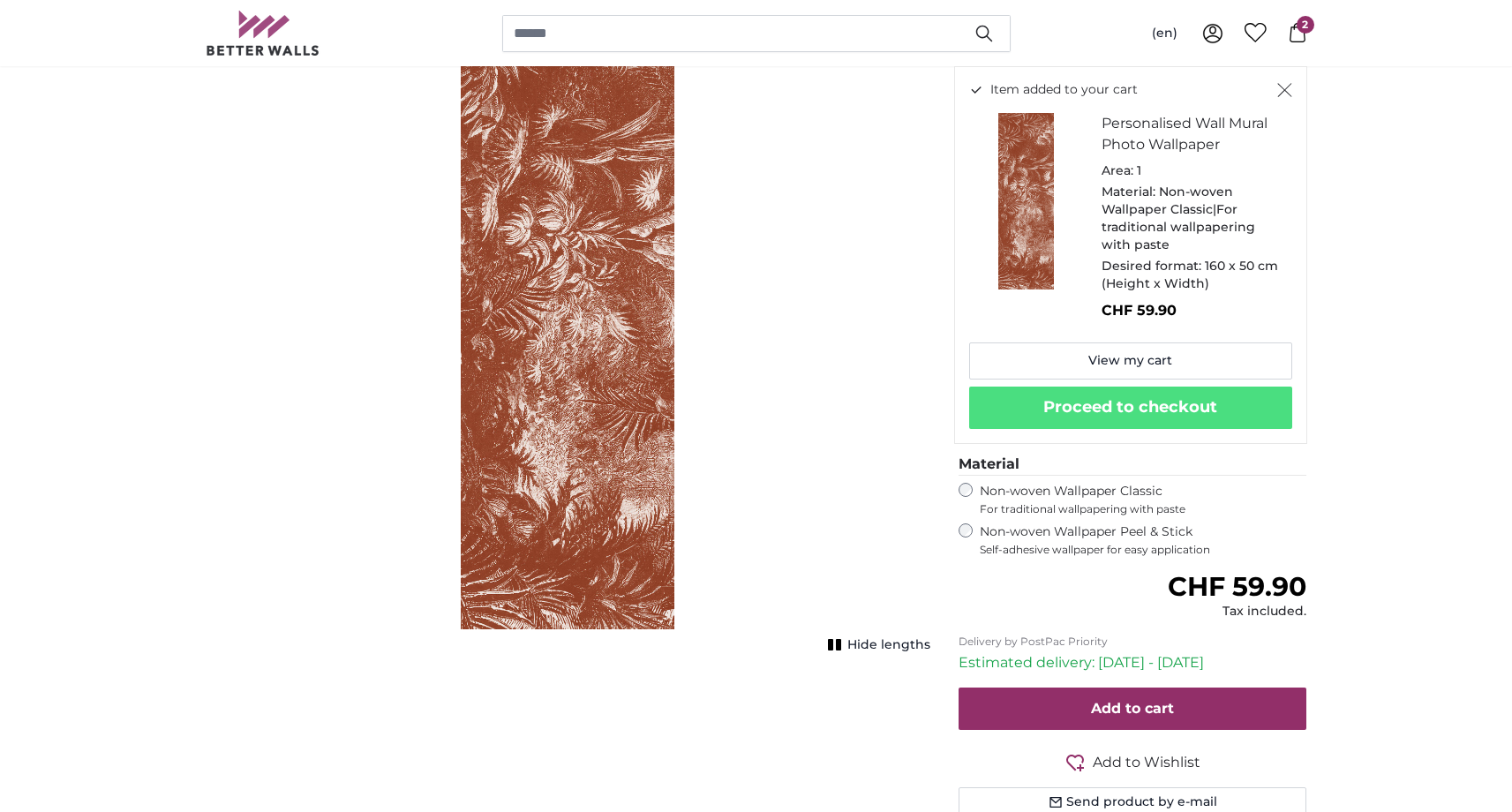
click at [1299, 31] on span "2" at bounding box center [1305, 24] width 17 height 17
